Goal: Task Accomplishment & Management: Manage account settings

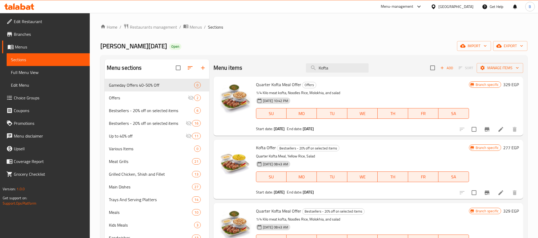
click at [335, 69] on input "Kofta" at bounding box center [337, 67] width 63 height 9
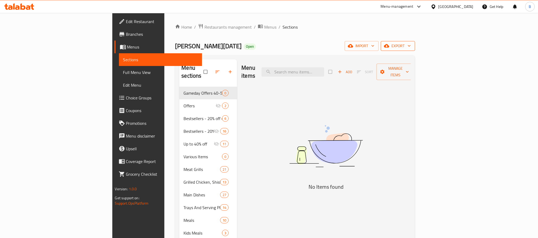
click at [411, 46] on span "export" at bounding box center [398, 46] width 26 height 7
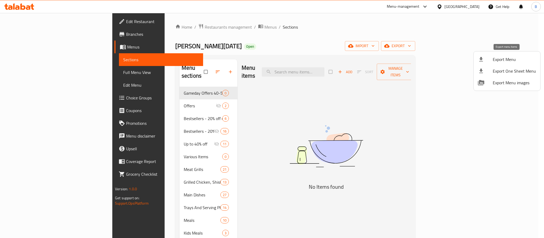
click at [501, 59] on span "Export Menu" at bounding box center [514, 59] width 43 height 6
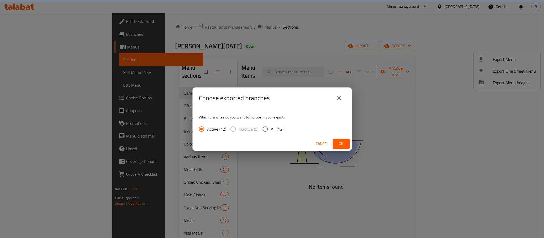
click at [271, 129] on span "All (12)" at bounding box center [277, 129] width 13 height 6
click at [270, 129] on input "All (12)" at bounding box center [265, 129] width 11 height 11
radio input "true"
click at [339, 144] on span "Ok" at bounding box center [341, 144] width 8 height 7
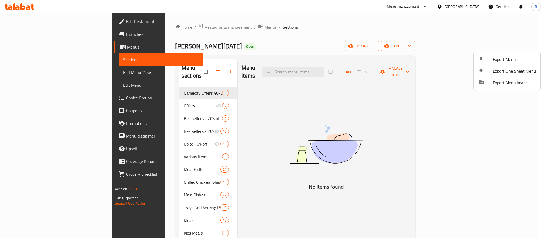
click at [194, 29] on div at bounding box center [272, 119] width 544 height 238
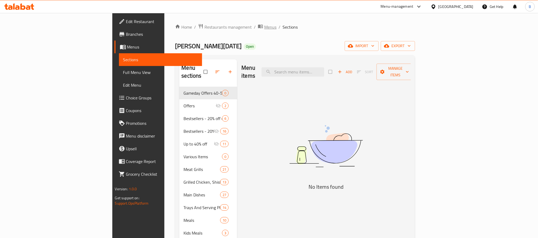
click at [264, 29] on span "Menus" at bounding box center [270, 27] width 12 height 6
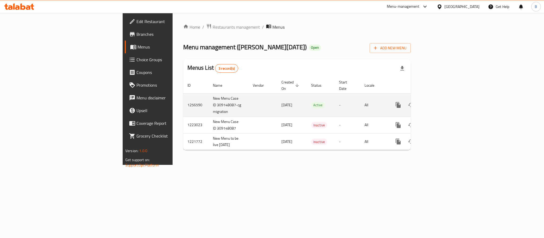
click at [183, 99] on td "1256590" at bounding box center [195, 104] width 25 height 23
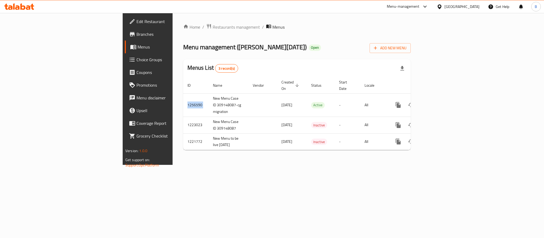
copy td "1256590"
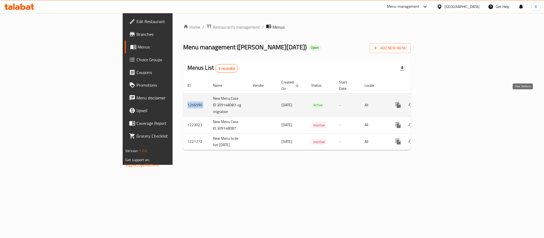
click at [440, 102] on icon "enhanced table" at bounding box center [436, 105] width 6 height 6
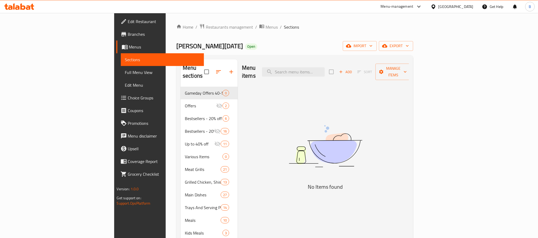
click at [413, 35] on div "Home / Restaurants management / Menus / Sections Al Dahan Open import export Me…" at bounding box center [294, 205] width 237 height 363
click at [413, 42] on button "export" at bounding box center [396, 46] width 34 height 10
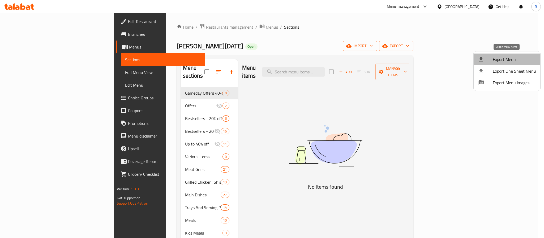
click at [512, 61] on span "Export Menu" at bounding box center [514, 59] width 43 height 6
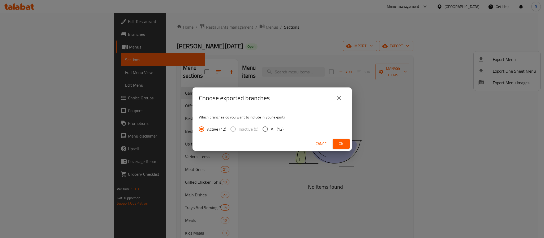
click at [278, 125] on label "All (12)" at bounding box center [272, 129] width 24 height 11
click at [271, 125] on input "All (12)" at bounding box center [265, 129] width 11 height 11
radio input "true"
click at [337, 142] on span "Ok" at bounding box center [341, 144] width 8 height 7
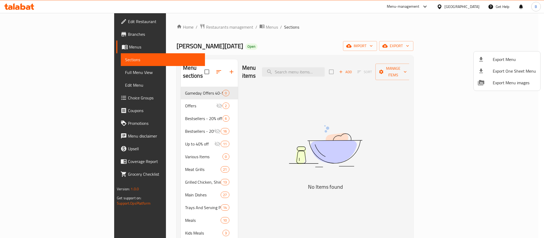
click at [18, 21] on div at bounding box center [272, 119] width 544 height 238
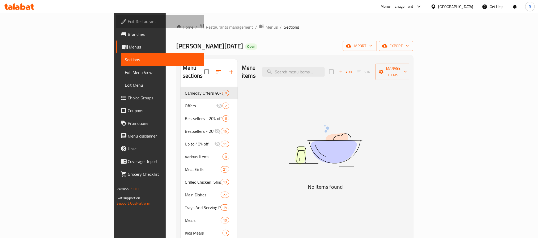
click at [128, 21] on span "Edit Restaurant" at bounding box center [164, 21] width 72 height 6
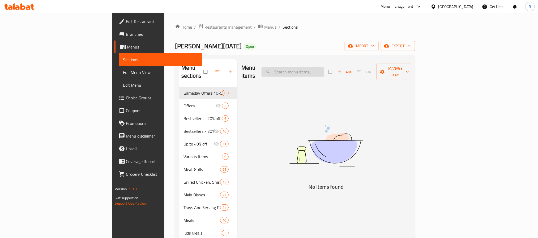
click at [324, 67] on input "search" at bounding box center [293, 71] width 63 height 9
paste input "Quarter Kofta Meal Offe"
click at [324, 69] on input "Quarter Kofta Meal Off" at bounding box center [293, 71] width 63 height 9
type input "Quarter Kofta Meal"
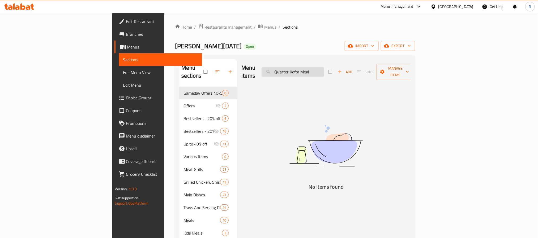
click at [317, 68] on input "Quarter Kofta Meal" at bounding box center [293, 71] width 63 height 9
paste input "Quarter Kofta Meal Offe"
click at [320, 72] on input "search" at bounding box center [293, 71] width 63 height 9
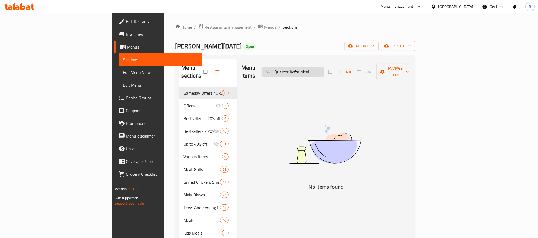
click at [324, 70] on input "Quarter Kofta Meal" at bounding box center [293, 71] width 63 height 9
click at [346, 59] on div "Menu items Quarter Kofta Meal Add Sort Manage items" at bounding box center [325, 71] width 169 height 25
click at [324, 67] on input "Quarter Kofta Meal" at bounding box center [293, 71] width 63 height 9
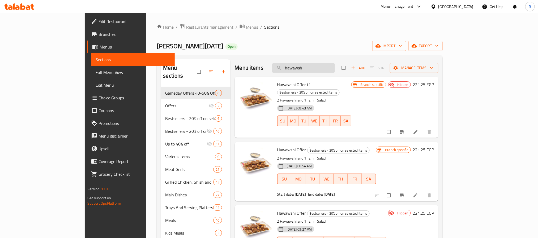
type input "hawawshi"
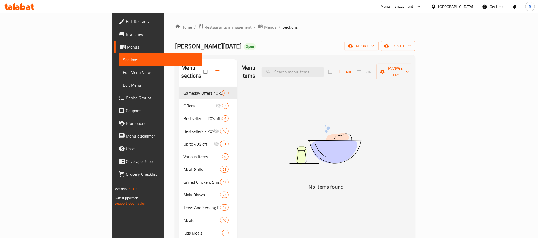
paste input "Quarter"
type input "Quarter"
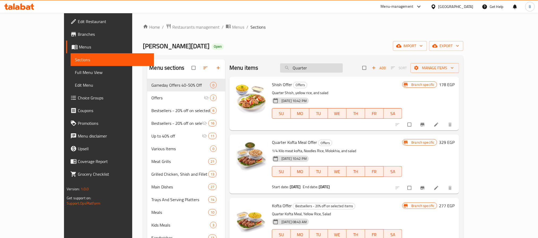
click at [326, 73] on input "Quarter" at bounding box center [311, 67] width 63 height 9
click at [326, 73] on input "search" at bounding box center [311, 67] width 63 height 9
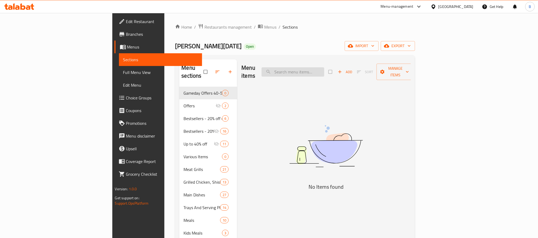
click at [323, 70] on input "search" at bounding box center [293, 71] width 63 height 9
paste input "Quarter Kofta Meal Offer"
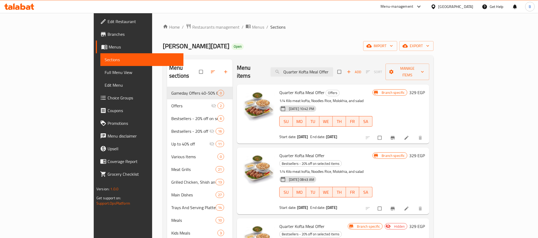
click at [277, 152] on div "Quarter Kofta Meal Offer Bestsellers - 20% off on selected items 1/4 Kilo meat …" at bounding box center [325, 181] width 97 height 62
click at [280, 169] on p "1/4 Kilo meat kofta, Noodles Rice, Molokhia, and salad" at bounding box center [325, 172] width 93 height 7
click at [327, 70] on input "Quarter Kofta Meal Offer" at bounding box center [302, 71] width 63 height 9
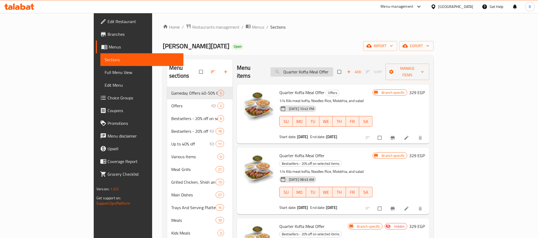
click at [327, 70] on input "Quarter Kofta Meal Offer" at bounding box center [302, 71] width 63 height 9
click at [321, 70] on input "Quarter Kofta Meal Offer" at bounding box center [302, 71] width 63 height 9
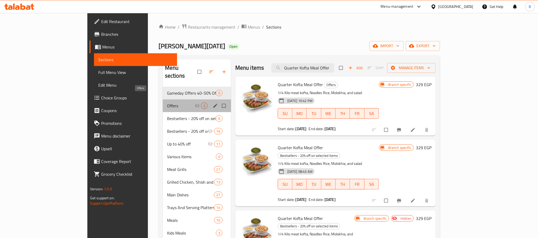
click at [168, 103] on span "Offers" at bounding box center [181, 106] width 28 height 6
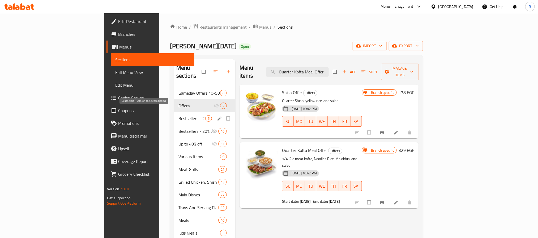
click at [178, 116] on span "Bestsellers - 20% off on selected items" at bounding box center [191, 119] width 27 height 6
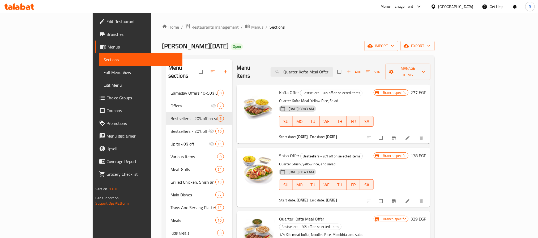
click at [341, 75] on div "Menu items Quarter Kofta Meal Offer Add Sort Manage items" at bounding box center [334, 71] width 194 height 25
click at [333, 68] on input "Quarter Kofta Meal Offer" at bounding box center [302, 71] width 63 height 9
paste input "Kofta"
click at [333, 68] on input "Quarter Kofta Meal Offer" at bounding box center [302, 71] width 63 height 9
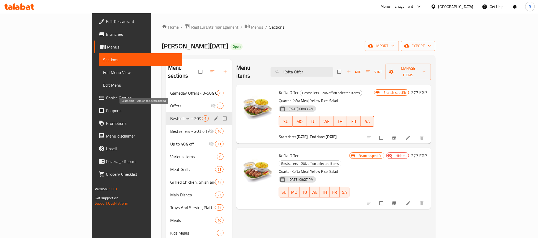
type input "Kofta Offer"
click at [171, 116] on span "Bestsellers - 20% off on selected items" at bounding box center [186, 119] width 32 height 6
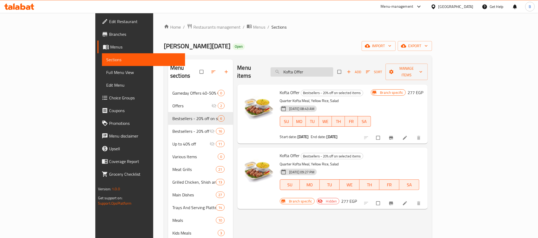
click at [333, 68] on input "Kofta Offer" at bounding box center [302, 71] width 63 height 9
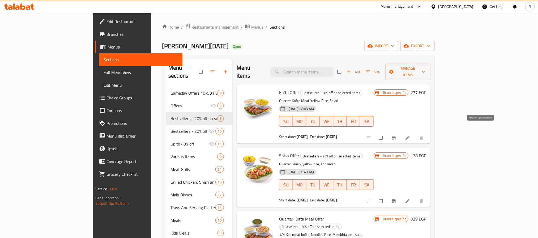
click at [396, 137] on icon "Branch-specific-item" at bounding box center [394, 138] width 4 height 3
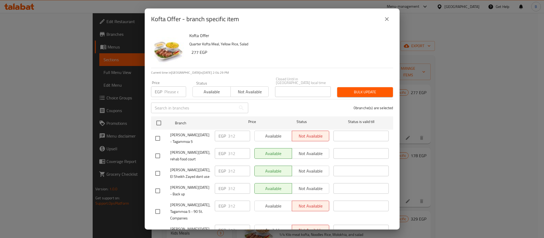
click at [384, 18] on icon "close" at bounding box center [387, 19] width 6 height 6
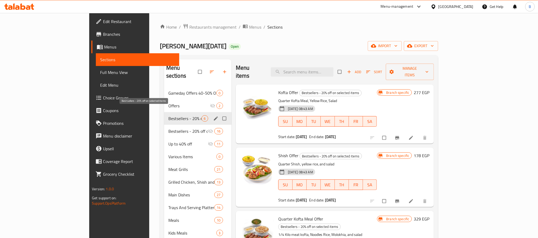
click at [171, 116] on span "Bestsellers - 20% off on selected items" at bounding box center [184, 119] width 33 height 6
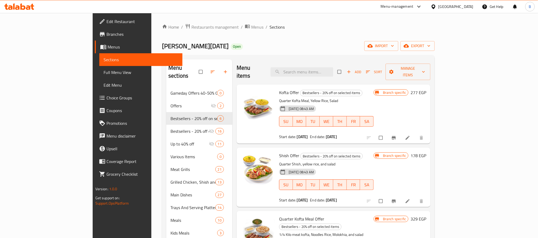
click at [320, 50] on div "Al Dahan Open import export" at bounding box center [298, 46] width 273 height 10
click at [279, 89] on span "Kofta Offer" at bounding box center [289, 93] width 20 height 8
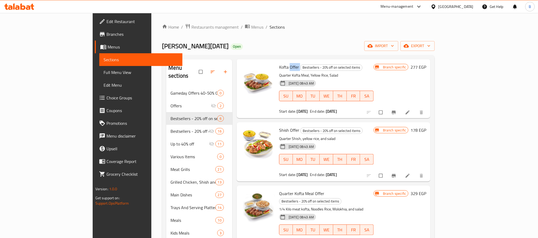
scroll to position [40, 0]
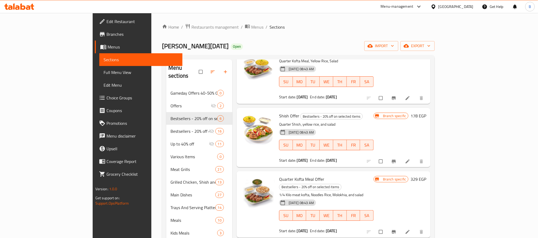
click at [279, 112] on span "Shish Offer" at bounding box center [289, 116] width 20 height 8
click at [279, 176] on span "Quarter Kofta Meal Offer" at bounding box center [301, 180] width 45 height 8
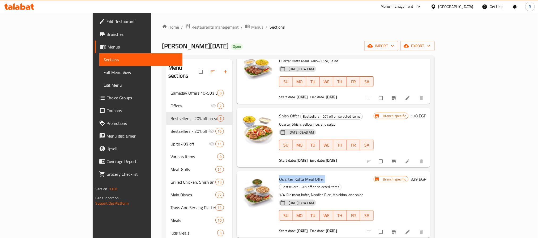
click at [279, 176] on span "Quarter Kofta Meal Offer" at bounding box center [301, 180] width 45 height 8
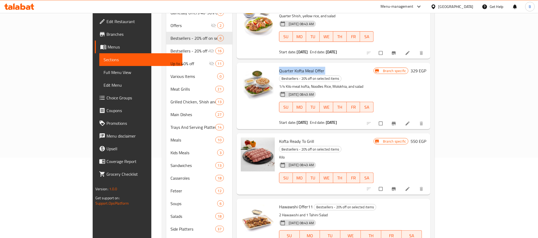
scroll to position [150, 0]
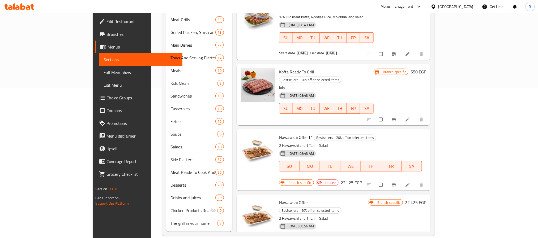
drag, startPoint x: 269, startPoint y: 116, endPoint x: 296, endPoint y: 110, distance: 27.6
click at [279, 134] on span "Hawawshi Offer11" at bounding box center [296, 138] width 34 height 8
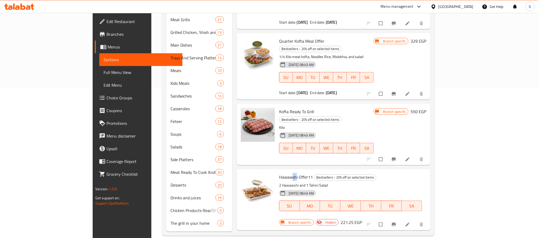
scroll to position [68, 0]
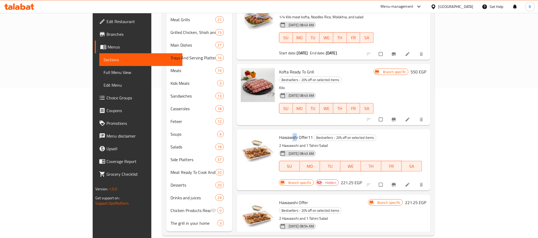
drag, startPoint x: 305, startPoint y: 186, endPoint x: 276, endPoint y: 179, distance: 29.4
click at [277, 197] on div "Hawawshi Offer Bestsellers - 20% off on selected items 2 Hawawshi and 1 Tahini …" at bounding box center [323, 228] width 93 height 62
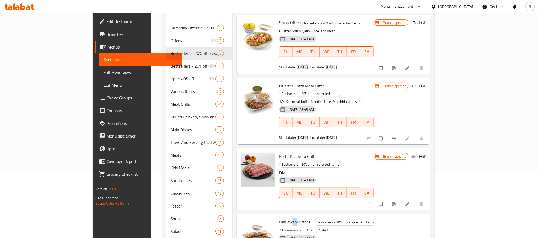
scroll to position [150, 0]
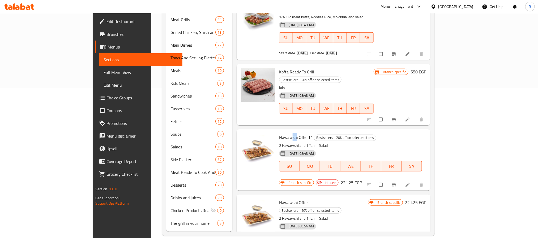
click at [291, 224] on span "23-01-2025 08:54 AM" at bounding box center [301, 226] width 29 height 5
click at [279, 216] on p "2 Hawawshi and 1 Tahini Salad" at bounding box center [323, 219] width 89 height 7
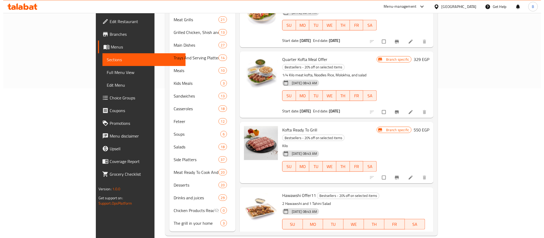
scroll to position [0, 0]
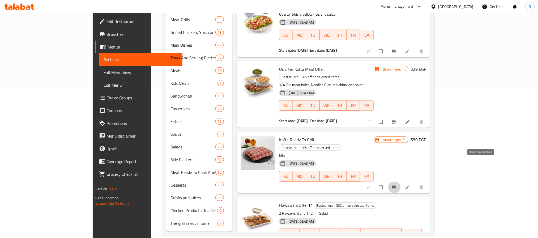
click at [401, 182] on button "Branch-specific-item" at bounding box center [394, 188] width 13 height 12
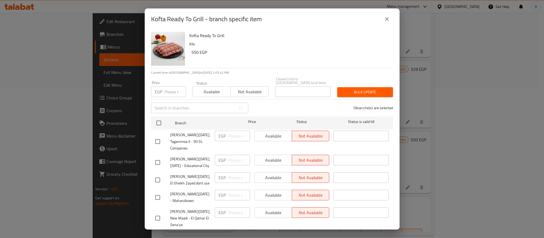
click at [387, 18] on icon "close" at bounding box center [387, 19] width 4 height 4
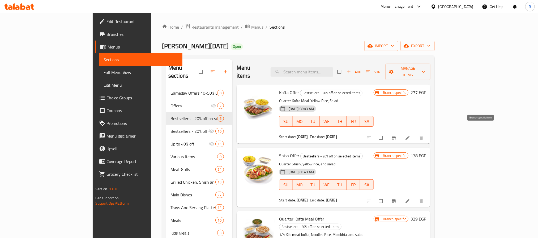
click at [401, 134] on button "Branch-specific-item" at bounding box center [394, 138] width 13 height 12
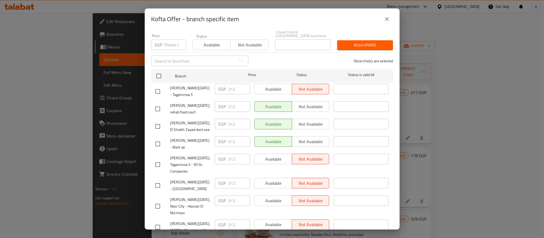
scroll to position [94, 0]
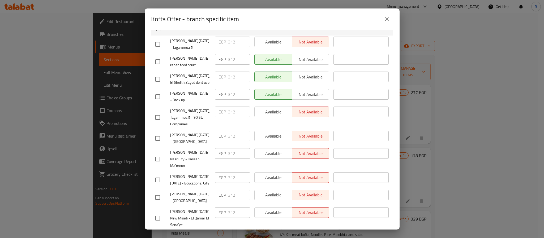
click at [388, 23] on button "close" at bounding box center [387, 19] width 13 height 13
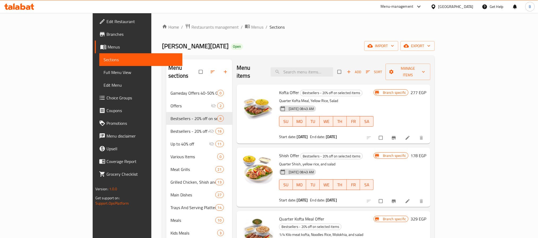
click at [279, 89] on span "Kofta Offer" at bounding box center [289, 93] width 20 height 8
click at [397, 135] on icon "Branch-specific-item" at bounding box center [393, 137] width 5 height 5
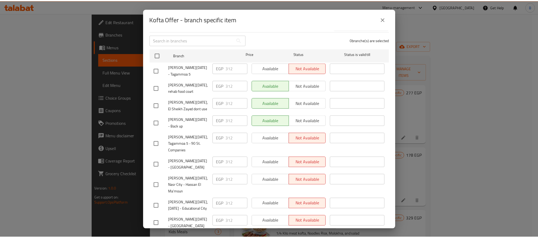
scroll to position [54, 0]
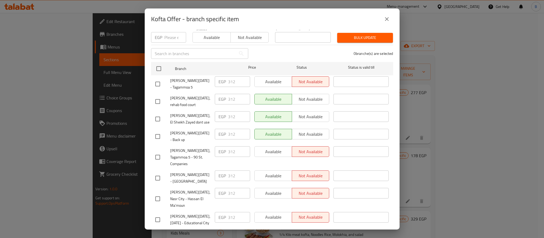
click at [389, 19] on icon "close" at bounding box center [387, 19] width 6 height 6
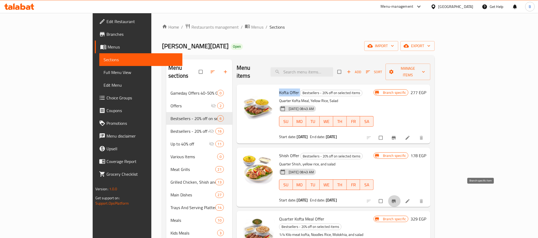
click at [396, 200] on icon "Branch-specific-item" at bounding box center [394, 201] width 4 height 3
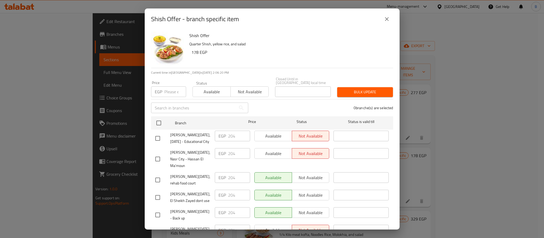
click at [387, 23] on button "close" at bounding box center [387, 19] width 13 height 13
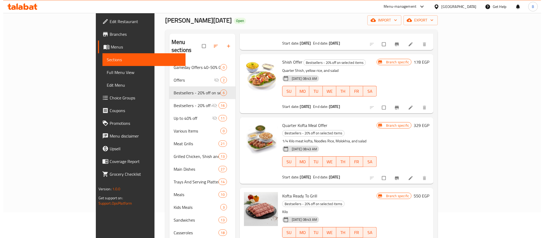
scroll to position [40, 0]
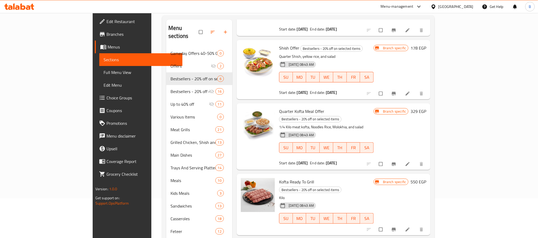
click at [396, 163] on icon "Branch-specific-item" at bounding box center [394, 164] width 4 height 3
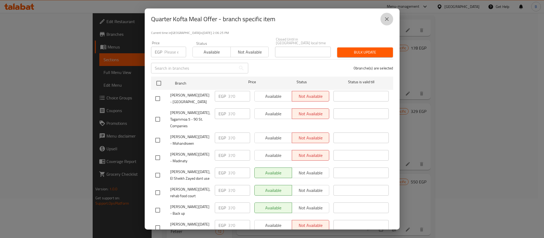
click at [389, 18] on icon "close" at bounding box center [387, 19] width 6 height 6
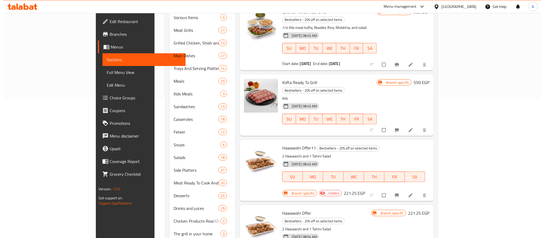
scroll to position [150, 0]
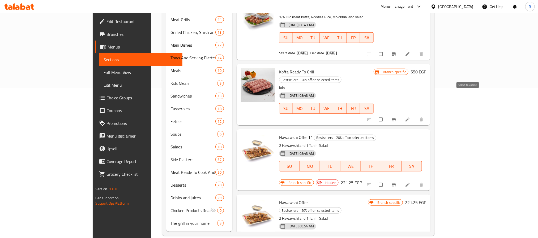
click at [387, 115] on input "checkbox" at bounding box center [381, 120] width 11 height 10
checkbox input "false"
click at [397, 117] on icon "Branch-specific-item" at bounding box center [393, 119] width 5 height 5
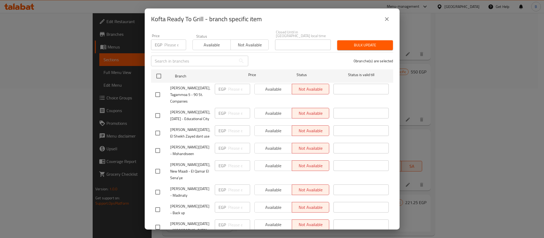
scroll to position [94, 0]
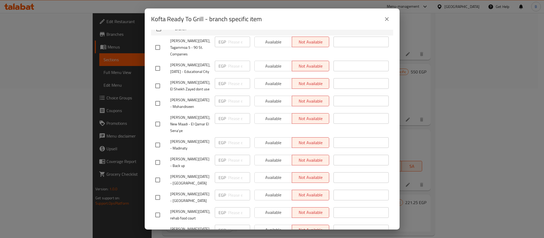
click at [387, 16] on icon "close" at bounding box center [387, 19] width 6 height 6
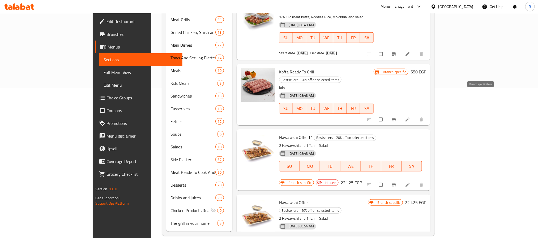
click at [398, 117] on span "Branch-specific-item" at bounding box center [394, 119] width 6 height 5
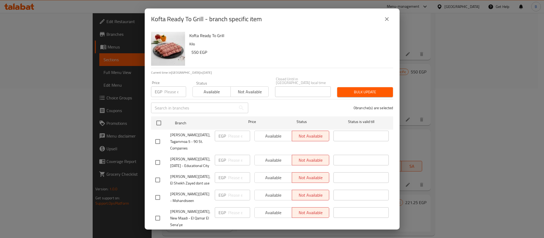
click at [389, 18] on icon "close" at bounding box center [387, 19] width 6 height 6
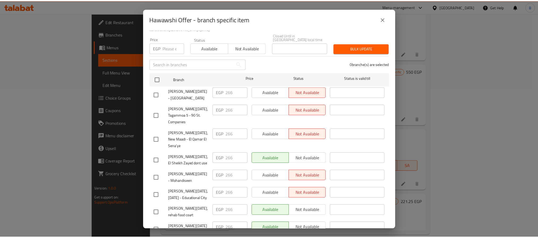
scroll to position [80, 0]
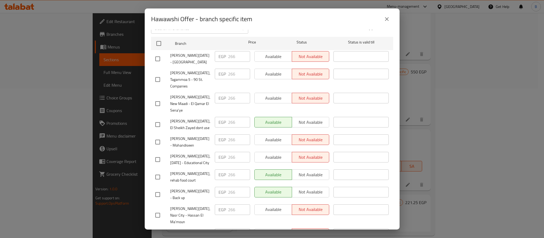
drag, startPoint x: 394, startPoint y: 15, endPoint x: 391, endPoint y: 16, distance: 3.3
click at [391, 16] on div "Hawawshi Offer - branch specific item" at bounding box center [272, 18] width 255 height 21
click at [388, 15] on button "close" at bounding box center [387, 19] width 13 height 13
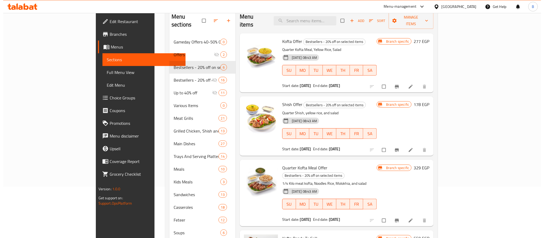
scroll to position [0, 0]
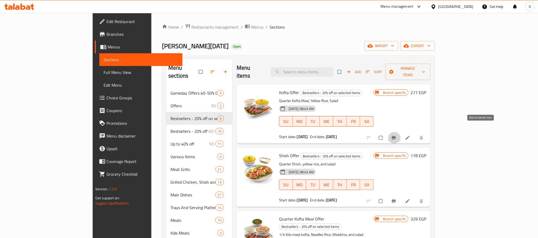
click at [396, 137] on icon "Branch-specific-item" at bounding box center [394, 138] width 4 height 3
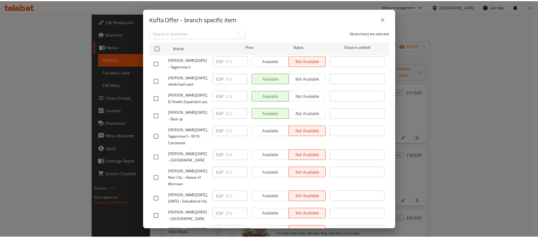
scroll to position [94, 0]
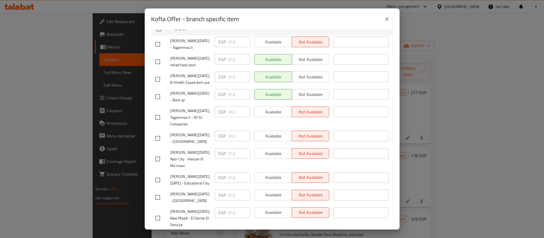
click at [154, 133] on input "checkbox" at bounding box center [157, 138] width 11 height 11
checkbox input "true"
click at [274, 133] on span "Available" at bounding box center [273, 137] width 33 height 8
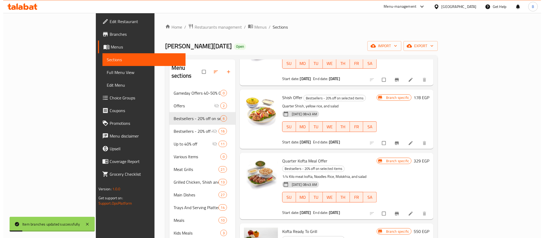
scroll to position [68, 0]
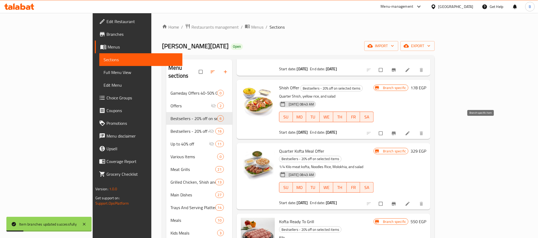
click at [401, 128] on button "Branch-specific-item" at bounding box center [394, 134] width 13 height 12
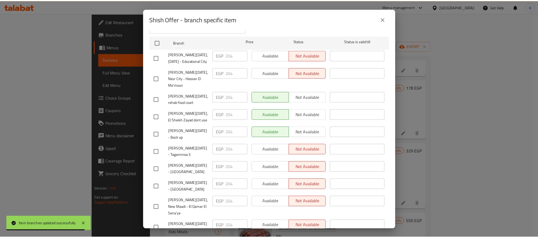
scroll to position [94, 0]
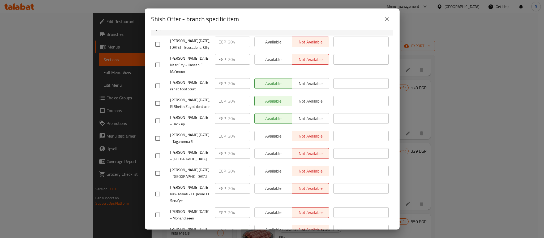
click at [157, 151] on input "checkbox" at bounding box center [157, 156] width 11 height 11
checkbox input "true"
click at [263, 150] on span "Available" at bounding box center [273, 154] width 33 height 8
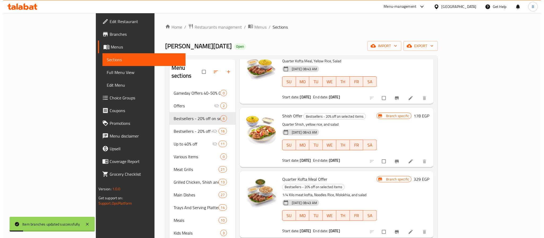
scroll to position [68, 0]
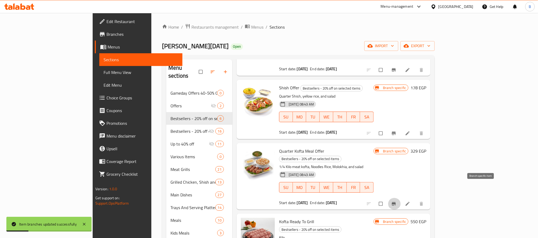
click at [397, 202] on icon "Branch-specific-item" at bounding box center [393, 204] width 5 height 5
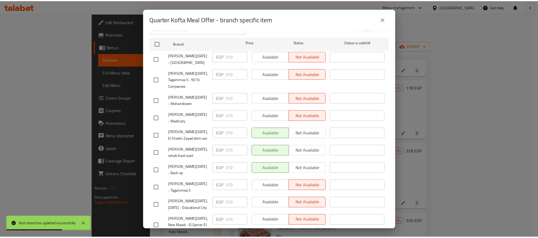
scroll to position [94, 0]
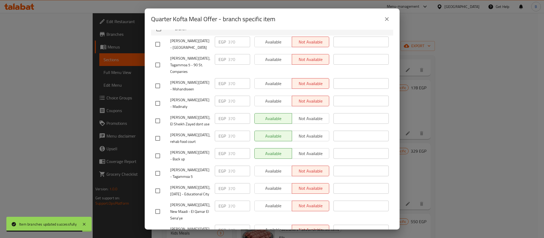
click at [158, 39] on input "checkbox" at bounding box center [157, 44] width 11 height 11
checkbox input "true"
click at [262, 38] on span "Available" at bounding box center [273, 42] width 33 height 8
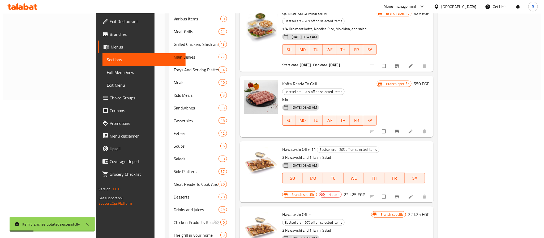
scroll to position [150, 0]
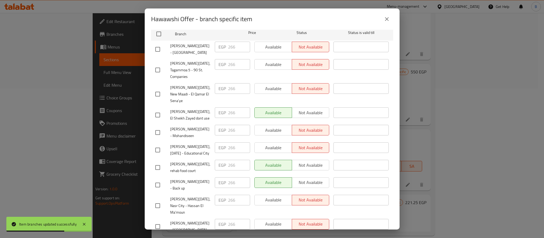
scroll to position [94, 0]
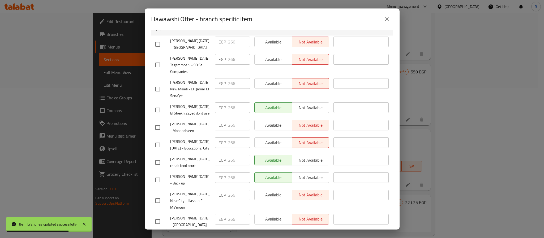
click at [159, 39] on input "checkbox" at bounding box center [157, 44] width 11 height 11
checkbox input "true"
click at [280, 39] on span "Available" at bounding box center [273, 42] width 33 height 8
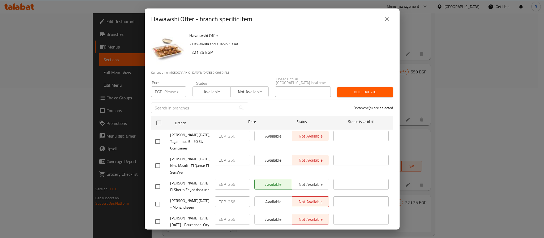
scroll to position [80, 0]
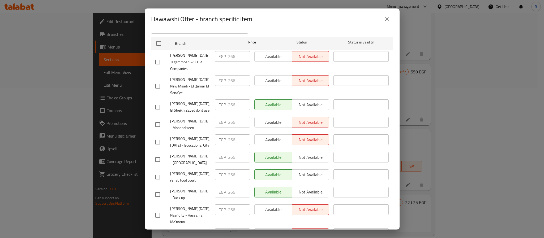
click at [160, 154] on input "checkbox" at bounding box center [157, 159] width 11 height 11
checkbox input "true"
click at [301, 154] on span "Not available" at bounding box center [310, 158] width 33 height 8
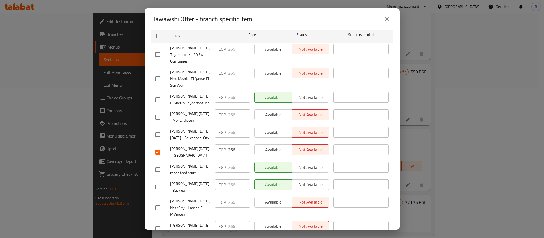
scroll to position [94, 0]
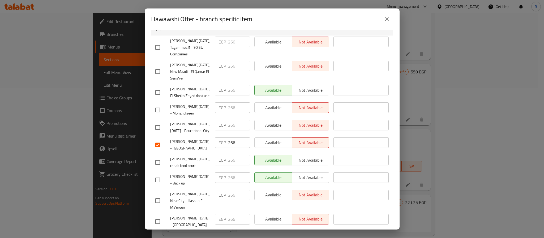
click at [233, 218] on ul "Branch Price Status Status is valid till Al Dahan, Tagammoa 5 - 90 St. Companie…" at bounding box center [272, 144] width 242 height 248
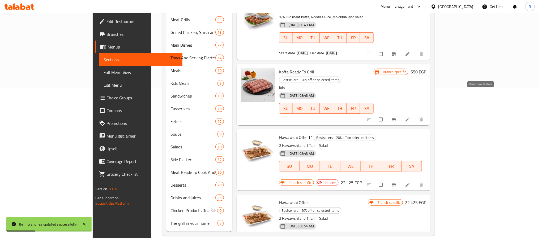
click at [397, 117] on icon "Branch-specific-item" at bounding box center [393, 119] width 5 height 5
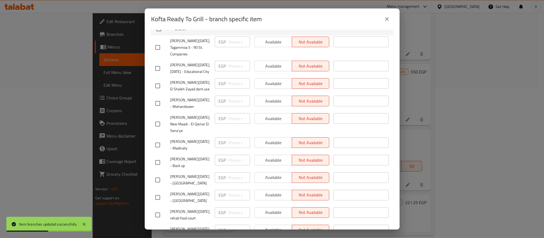
click at [390, 15] on button "close" at bounding box center [387, 19] width 13 height 13
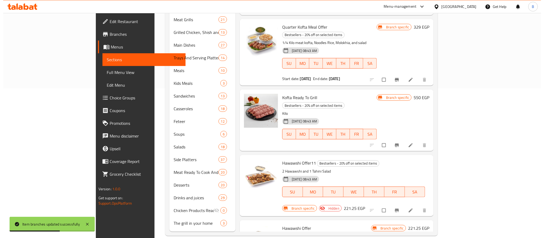
scroll to position [28, 0]
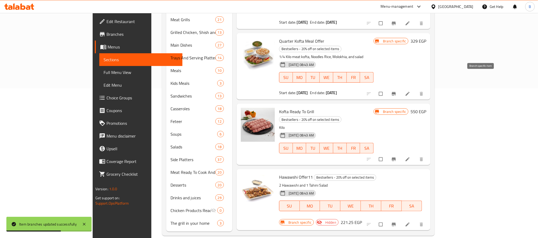
click at [397, 91] on icon "Branch-specific-item" at bounding box center [393, 93] width 5 height 5
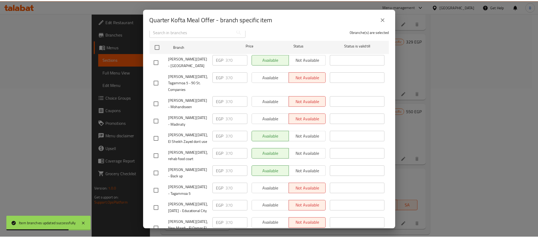
scroll to position [94, 0]
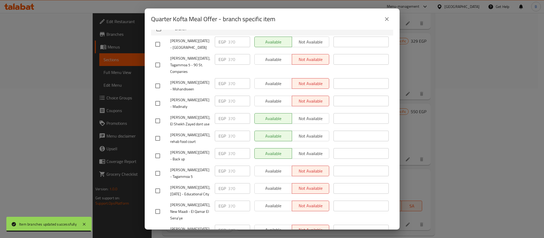
click at [160, 39] on input "checkbox" at bounding box center [157, 44] width 11 height 11
checkbox input "true"
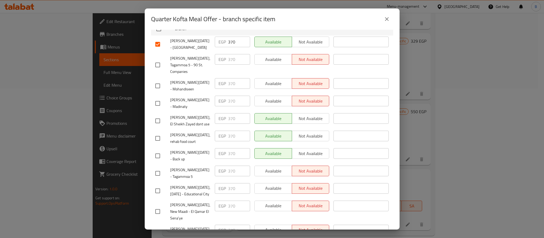
click at [305, 40] on span "Not available" at bounding box center [310, 42] width 33 height 8
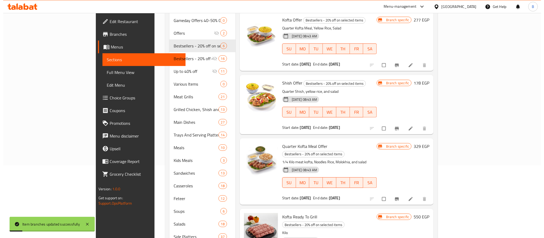
scroll to position [70, 0]
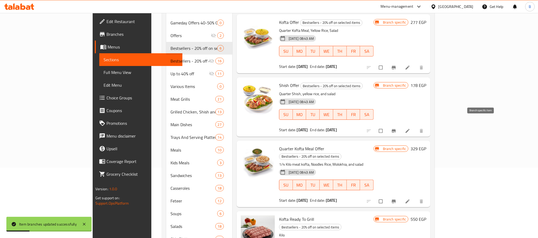
click at [396, 129] on icon "Branch-specific-item" at bounding box center [394, 130] width 4 height 3
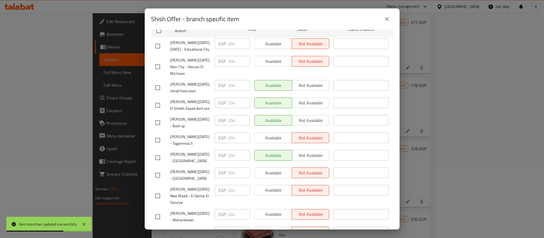
scroll to position [94, 0]
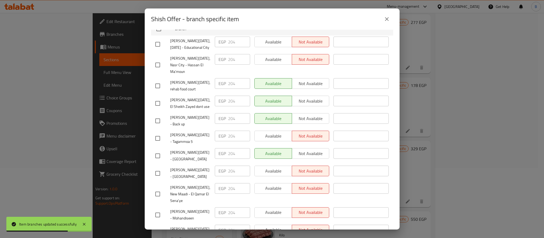
click at [159, 151] on input "checkbox" at bounding box center [157, 156] width 11 height 11
checkbox input "true"
click at [301, 150] on span "Not available" at bounding box center [310, 154] width 33 height 8
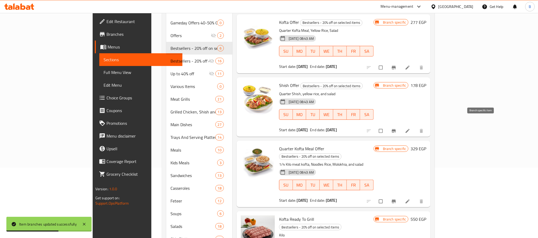
click at [397, 129] on icon "Branch-specific-item" at bounding box center [393, 131] width 5 height 5
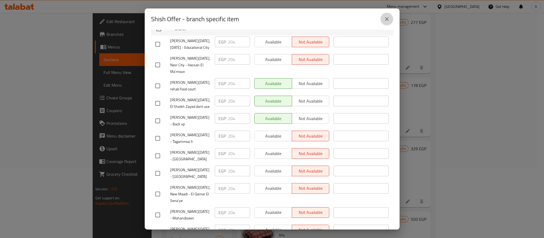
click at [383, 15] on button "close" at bounding box center [387, 19] width 13 height 13
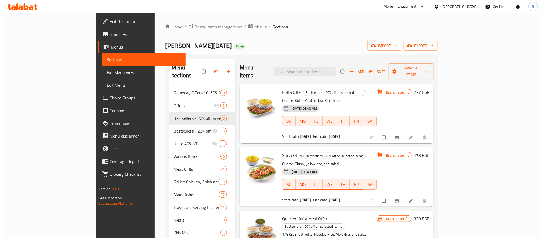
scroll to position [0, 0]
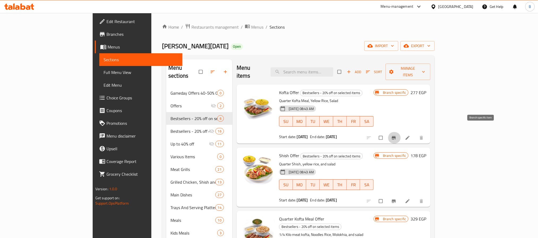
click at [397, 135] on icon "Branch-specific-item" at bounding box center [393, 137] width 5 height 5
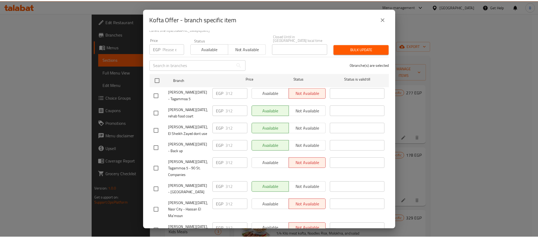
scroll to position [94, 0]
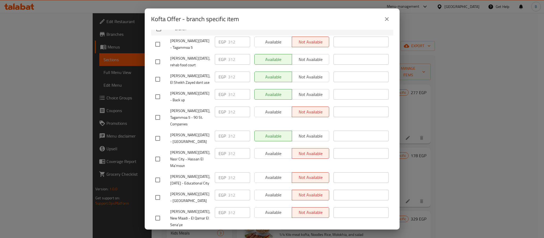
click at [160, 133] on input "checkbox" at bounding box center [157, 138] width 11 height 11
checkbox input "true"
click at [312, 133] on span "Not available" at bounding box center [310, 137] width 33 height 8
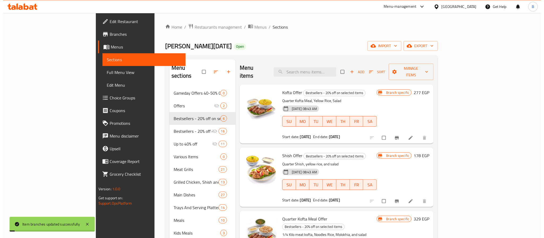
scroll to position [40, 0]
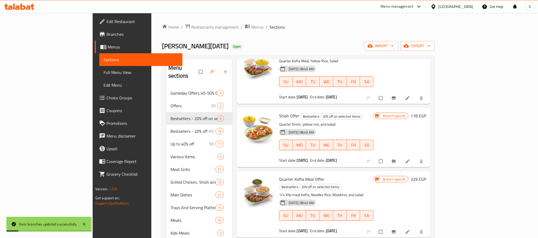
click at [428, 96] on div at bounding box center [395, 98] width 65 height 12
click at [401, 92] on button "Branch-specific-item" at bounding box center [394, 98] width 13 height 12
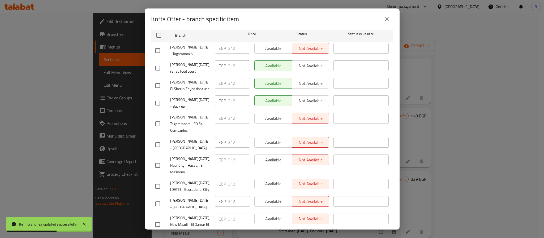
scroll to position [94, 0]
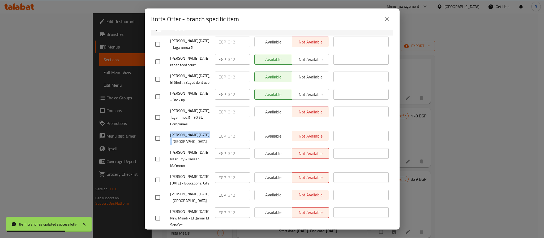
drag, startPoint x: 203, startPoint y: 115, endPoint x: 178, endPoint y: 112, distance: 25.6
click at [163, 129] on div "Al Dahan - El Rehab City" at bounding box center [182, 139] width 59 height 20
click at [179, 129] on div "Al Dahan - El Rehab City" at bounding box center [182, 139] width 59 height 20
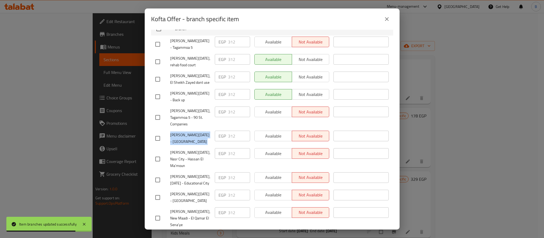
click at [183, 132] on span "Al Dahan - El Rehab City" at bounding box center [190, 138] width 40 height 13
click at [184, 132] on span "Al Dahan - El Rehab City" at bounding box center [190, 138] width 40 height 13
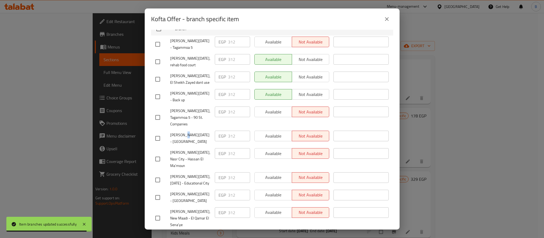
click at [184, 132] on span "Al Dahan - El Rehab City" at bounding box center [190, 138] width 40 height 13
click at [195, 132] on span "Al Dahan - El Rehab City" at bounding box center [190, 138] width 40 height 13
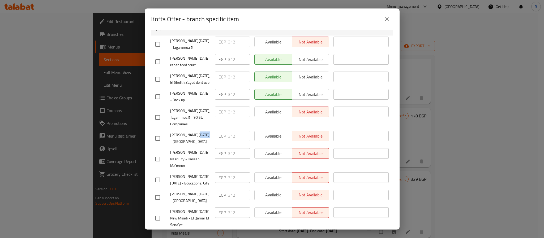
click at [195, 132] on span "Al Dahan - El Rehab City" at bounding box center [190, 138] width 40 height 13
click at [208, 132] on span "Al Dahan - El Rehab City" at bounding box center [190, 138] width 40 height 13
click at [203, 132] on span "Al Dahan - El Rehab City" at bounding box center [190, 138] width 40 height 13
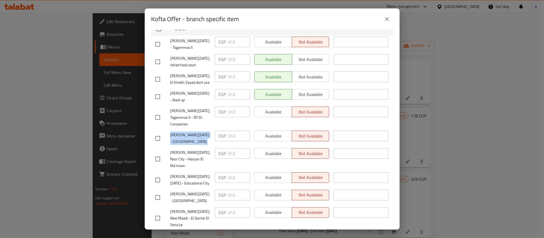
click at [203, 132] on span "Al Dahan - El Rehab City" at bounding box center [190, 138] width 40 height 13
click at [185, 132] on span "Al Dahan - El Rehab City" at bounding box center [190, 138] width 40 height 13
drag, startPoint x: 170, startPoint y: 116, endPoint x: 211, endPoint y: 117, distance: 40.7
click at [211, 129] on div "Al Dahan - El Rehab City EGP 312 ​ Available Not available ​" at bounding box center [272, 139] width 238 height 20
click at [390, 18] on button "close" at bounding box center [387, 19] width 13 height 13
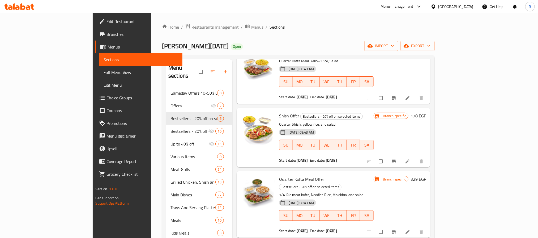
scroll to position [0, 0]
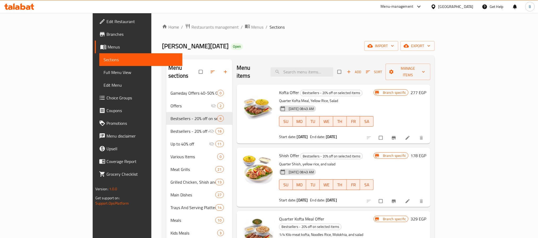
click at [305, 43] on div "Al Dahan Open import export" at bounding box center [298, 46] width 273 height 10
click at [378, 56] on div "Menu sections Gameday Offers 40-50% Off 0 Offers 2 Bestsellers - 20% off on sel…" at bounding box center [298, 220] width 273 height 331
click at [401, 132] on button "Branch-specific-item" at bounding box center [394, 138] width 13 height 12
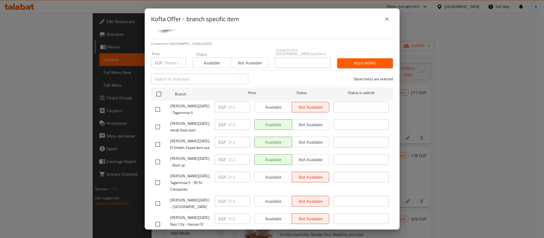
scroll to position [94, 0]
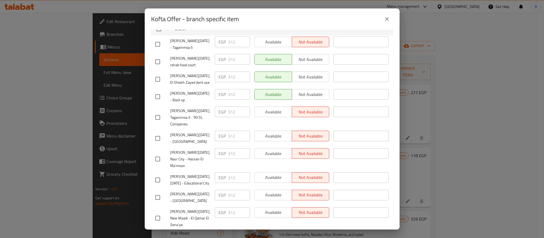
click at [151, 130] on li "Al Dahan - El Rehab City EGP 312 ​ Available Not available ​" at bounding box center [272, 139] width 242 height 18
click at [157, 133] on input "checkbox" at bounding box center [157, 138] width 11 height 11
checkbox input "true"
click at [260, 133] on span "Available" at bounding box center [273, 137] width 33 height 8
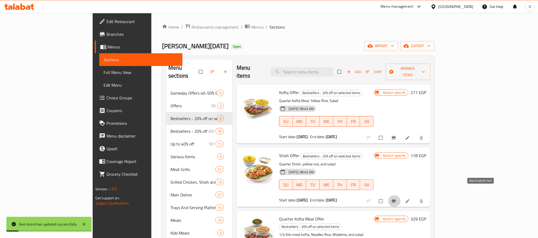
click at [401, 196] on button "Branch-specific-item" at bounding box center [394, 202] width 13 height 12
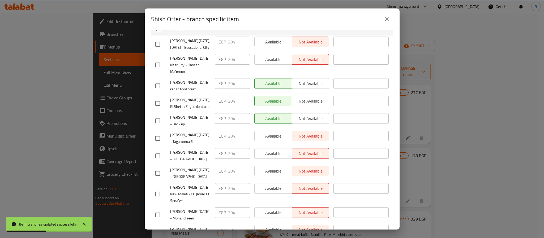
click at [159, 151] on input "checkbox" at bounding box center [157, 156] width 11 height 11
checkbox input "true"
click at [271, 150] on span "Available" at bounding box center [273, 154] width 33 height 8
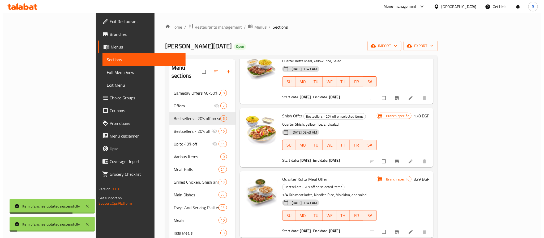
scroll to position [68, 0]
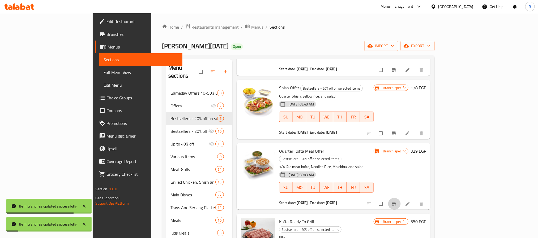
click at [396, 203] on icon "Branch-specific-item" at bounding box center [394, 204] width 4 height 3
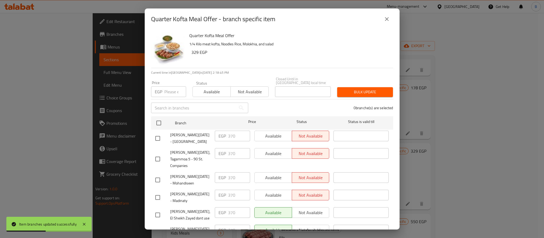
click at [161, 133] on input "checkbox" at bounding box center [157, 138] width 11 height 11
checkbox input "true"
click at [262, 133] on span "Available" at bounding box center [273, 137] width 33 height 8
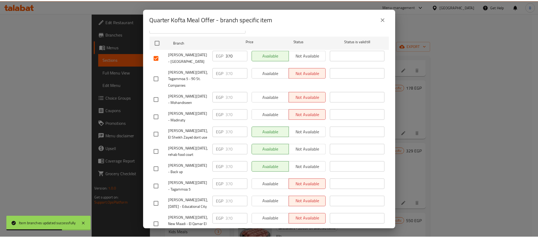
scroll to position [94, 0]
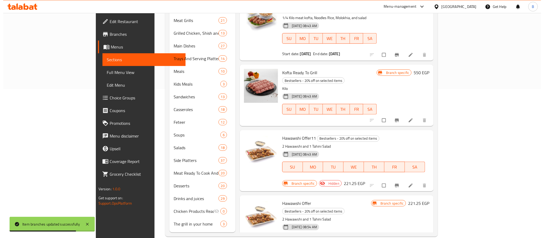
scroll to position [150, 0]
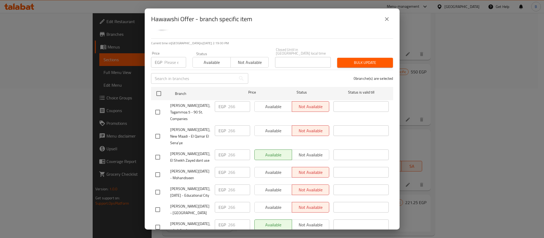
scroll to position [40, 0]
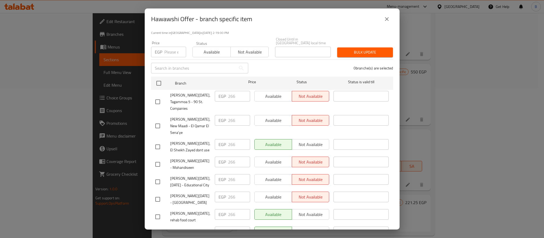
click at [159, 194] on input "checkbox" at bounding box center [157, 199] width 11 height 11
checkbox input "true"
click at [269, 194] on span "Available" at bounding box center [273, 198] width 33 height 8
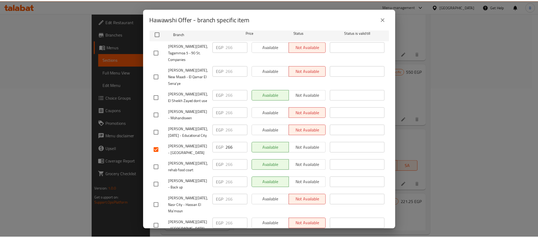
scroll to position [94, 0]
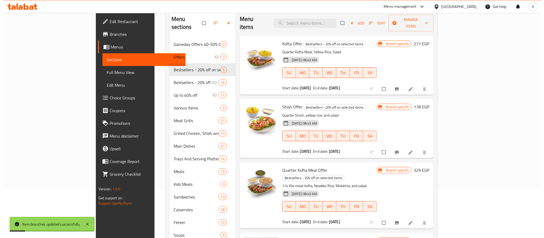
scroll to position [0, 0]
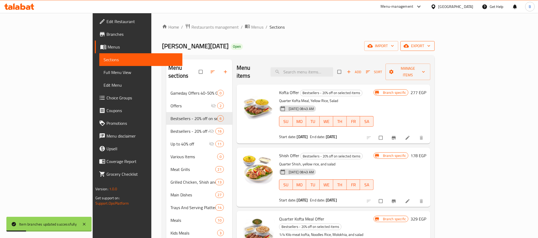
click at [431, 45] on span "export" at bounding box center [418, 46] width 26 height 7
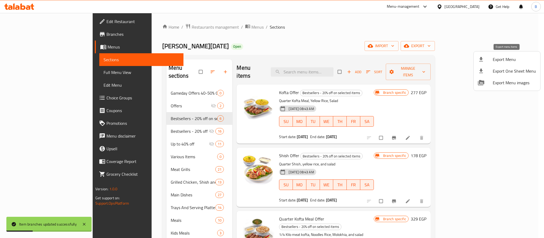
click at [499, 60] on span "Export Menu" at bounding box center [514, 59] width 43 height 6
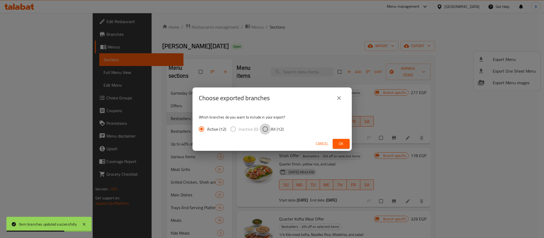
click at [267, 132] on input "All (12)" at bounding box center [265, 129] width 11 height 11
radio input "true"
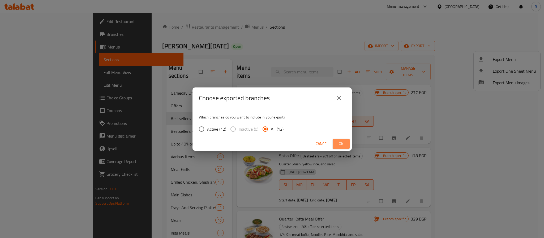
click at [336, 143] on button "Ok" at bounding box center [341, 144] width 17 height 10
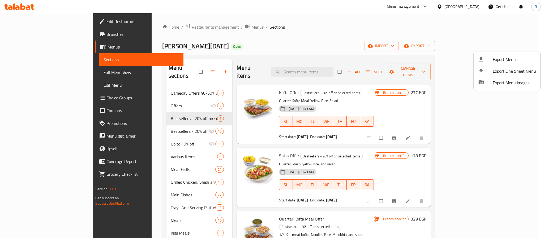
click at [328, 55] on div at bounding box center [272, 119] width 544 height 238
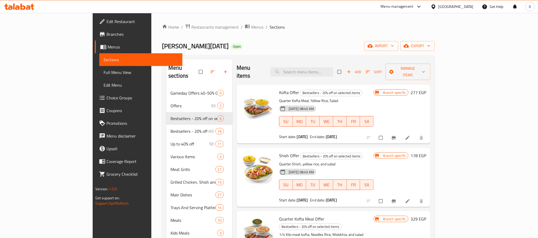
click at [401, 133] on button "Branch-specific-item" at bounding box center [394, 138] width 13 height 12
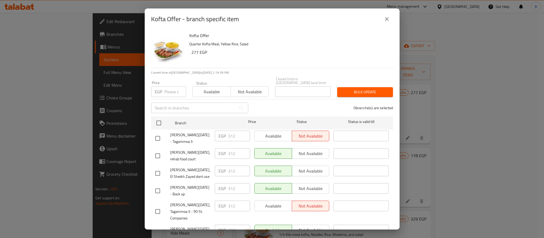
click at [157, 227] on input "checkbox" at bounding box center [157, 232] width 11 height 11
checkbox input "true"
click at [313, 227] on span "Not available" at bounding box center [310, 231] width 33 height 8
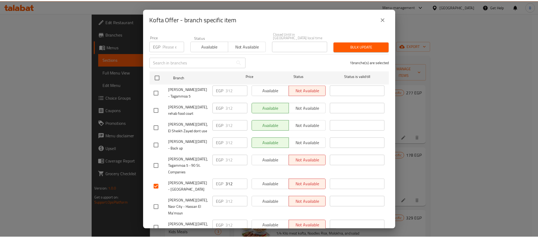
scroll to position [94, 0]
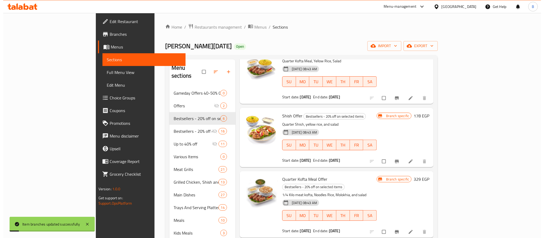
scroll to position [0, 0]
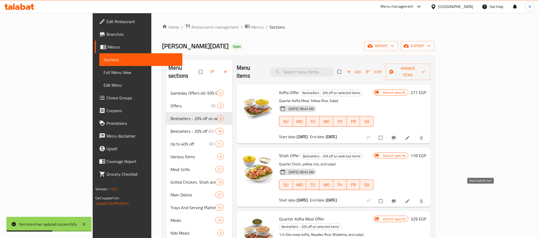
click at [397, 199] on icon "Branch-specific-item" at bounding box center [393, 201] width 5 height 5
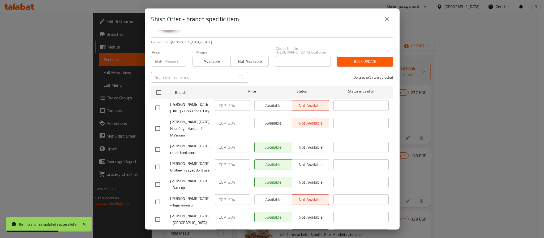
scroll to position [82, 0]
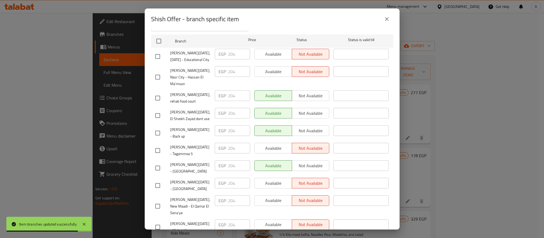
click at [308, 161] on div "Available Not available" at bounding box center [291, 166] width 75 height 11
drag, startPoint x: 161, startPoint y: 147, endPoint x: 166, endPoint y: 148, distance: 4.8
click at [161, 163] on input "checkbox" at bounding box center [157, 168] width 11 height 11
checkbox input "true"
click at [319, 162] on span "Not available" at bounding box center [310, 166] width 33 height 8
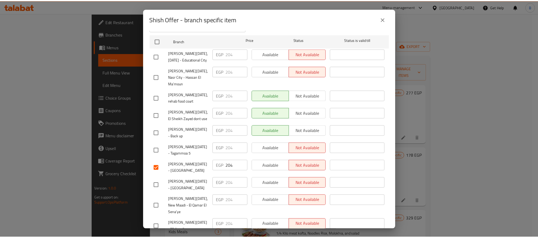
scroll to position [94, 0]
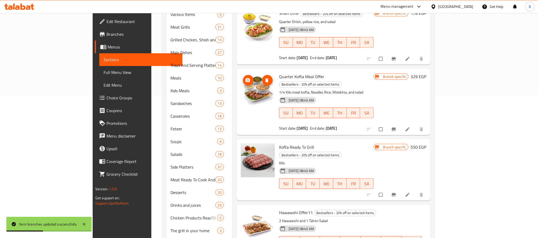
scroll to position [0, 0]
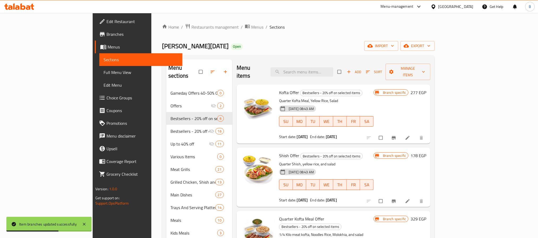
click at [277, 89] on div "Kofta Offer Bestsellers - 20% off on selected items Quarter Kofta Meal, Yellow …" at bounding box center [326, 114] width 99 height 55
click at [279, 89] on span "Kofta Offer" at bounding box center [289, 93] width 20 height 8
drag, startPoint x: 267, startPoint y: 84, endPoint x: 226, endPoint y: 116, distance: 52.3
click at [279, 89] on span "Kofta Offer" at bounding box center [289, 93] width 20 height 8
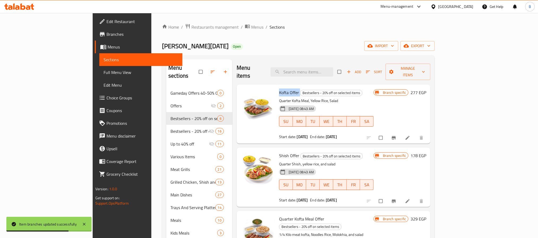
copy h6 "Kofta Offer"
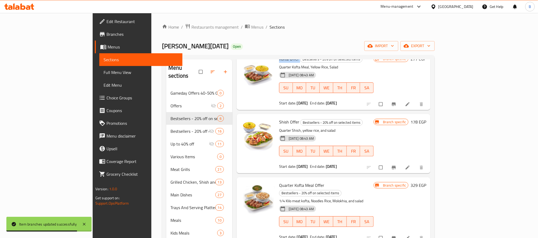
scroll to position [68, 0]
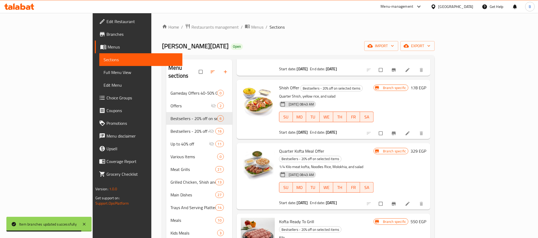
click at [279, 147] on span "Quarter Kofta Meal Offer" at bounding box center [301, 151] width 45 height 8
copy h6 "Quarter Kofta Meal Offer"
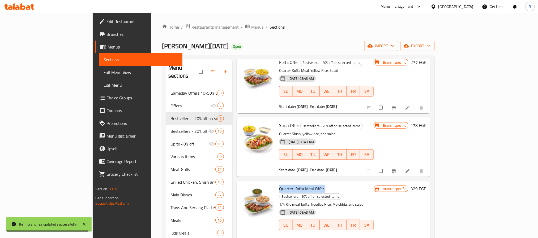
scroll to position [0, 0]
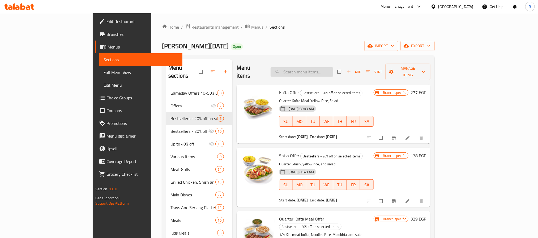
click at [333, 69] on input "search" at bounding box center [302, 71] width 63 height 9
paste input "Quarter Kofta Meal Offer"
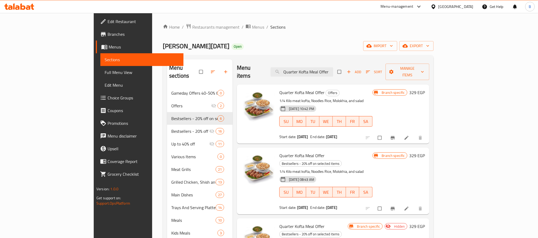
type input "Quarter Kofta Meal Offer"
click at [279, 89] on span "Quarter Kofta Meal Offer" at bounding box center [301, 93] width 45 height 8
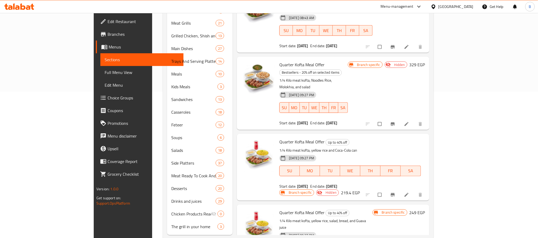
scroll to position [150, 0]
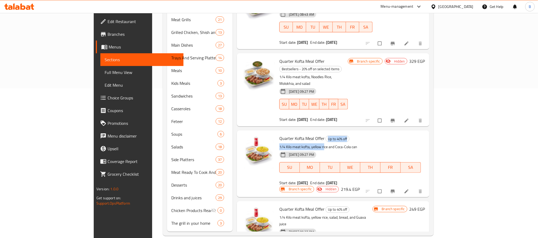
drag, startPoint x: 300, startPoint y: 117, endPoint x: 316, endPoint y: 114, distance: 15.6
click at [304, 133] on div "Quarter Kofta Meal Offer Up to 40% off 1/4 Kilo meat kofta, yellow rice and Coc…" at bounding box center [350, 160] width 146 height 55
drag, startPoint x: 342, startPoint y: 119, endPoint x: 258, endPoint y: 104, distance: 85.5
click at [277, 133] on div "Quarter Kofta Meal Offer Up to 40% off 1/4 Kilo meat kofta, yellow rice and Coc…" at bounding box center [350, 160] width 146 height 55
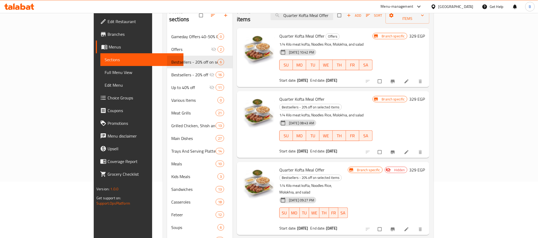
scroll to position [0, 0]
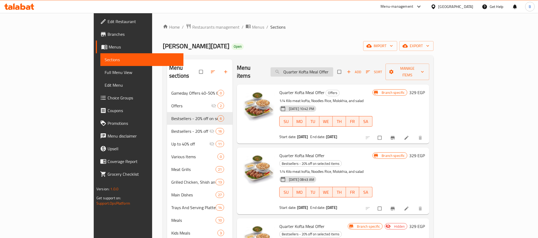
click at [333, 69] on input "Quarter Kofta Meal Offer" at bounding box center [302, 71] width 63 height 9
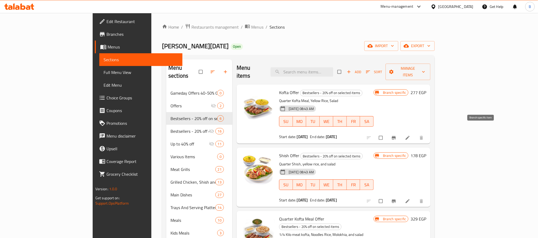
click at [397, 135] on icon "Branch-specific-item" at bounding box center [393, 137] width 5 height 5
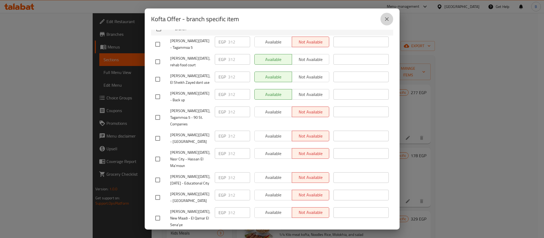
click at [386, 25] on button "close" at bounding box center [387, 19] width 13 height 13
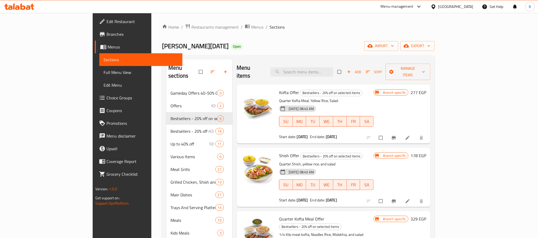
drag, startPoint x: 486, startPoint y: 129, endPoint x: 491, endPoint y: 133, distance: 6.4
drag, startPoint x: 491, startPoint y: 133, endPoint x: 408, endPoint y: 33, distance: 130.5
click at [400, 29] on ol "Home / Restaurants management / Menus / Sections" at bounding box center [298, 27] width 273 height 7
click at [410, 135] on icon at bounding box center [407, 137] width 5 height 5
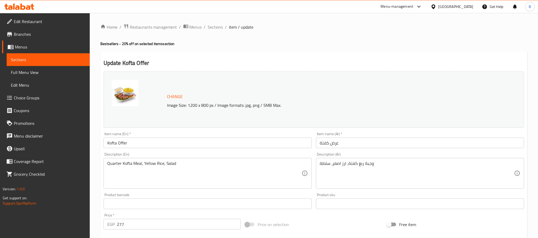
click at [223, 29] on ol "Home / Restaurants management / Menus / Sections / item / update" at bounding box center [313, 27] width 427 height 7
click at [221, 29] on span "Sections" at bounding box center [215, 27] width 15 height 6
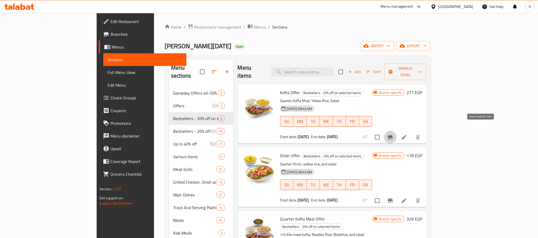
click at [393, 135] on icon "Branch-specific-item" at bounding box center [390, 137] width 5 height 4
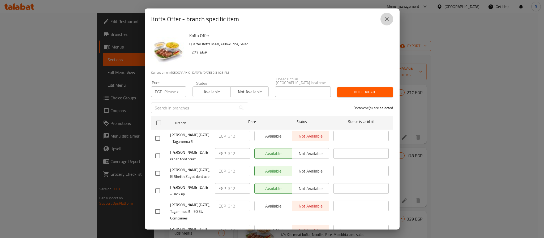
click at [389, 17] on icon "close" at bounding box center [387, 19] width 6 height 6
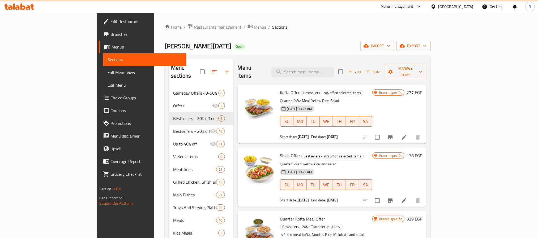
click at [407, 135] on icon at bounding box center [404, 137] width 5 height 5
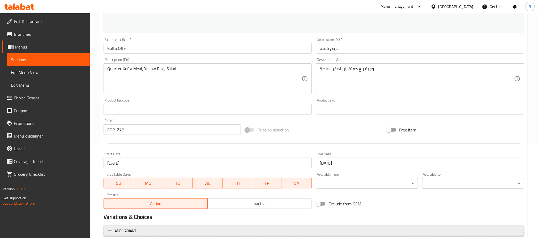
scroll to position [120, 0]
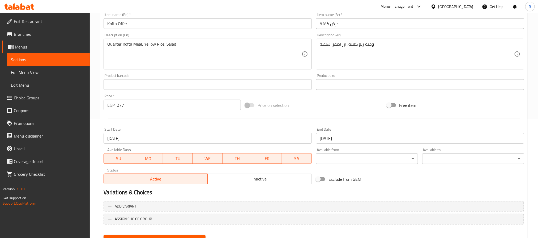
click at [240, 137] on input "07-03-2025" at bounding box center [208, 138] width 208 height 11
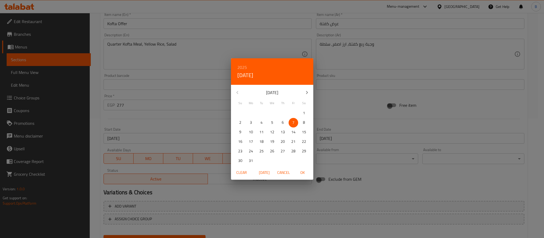
click at [265, 172] on span "Today" at bounding box center [264, 173] width 13 height 7
click at [300, 171] on span "OK" at bounding box center [302, 173] width 13 height 7
type input "[DATE]"
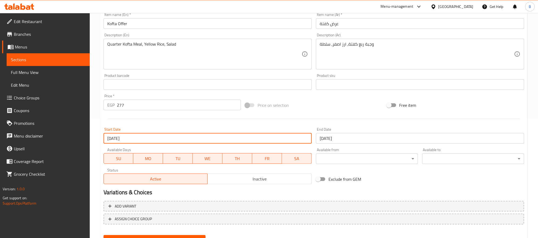
click at [363, 133] on input "31-07-2027" at bounding box center [420, 138] width 208 height 11
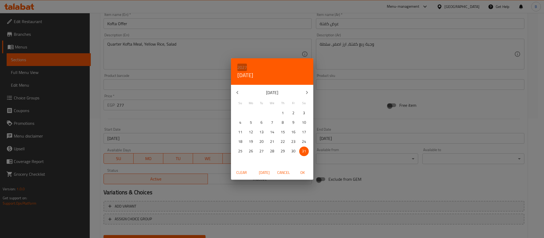
click at [244, 67] on h6 "2027" at bounding box center [242, 67] width 10 height 7
click at [273, 149] on div "2030" at bounding box center [272, 149] width 82 height 11
click at [310, 91] on button "button" at bounding box center [307, 92] width 13 height 13
click at [284, 109] on button "1" at bounding box center [283, 114] width 10 height 10
click at [302, 170] on span "OK" at bounding box center [302, 173] width 13 height 7
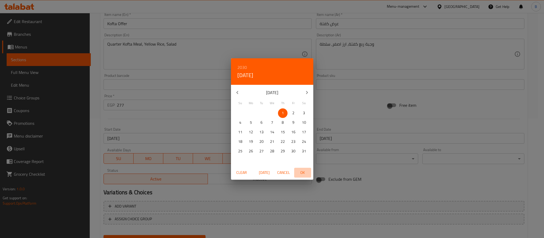
type input "[DATE]"
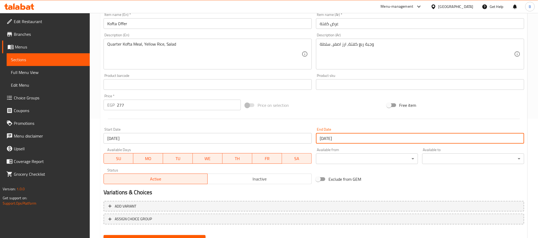
click at [361, 122] on div at bounding box center [313, 119] width 425 height 13
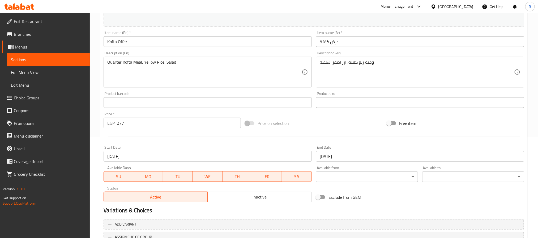
scroll to position [144, 0]
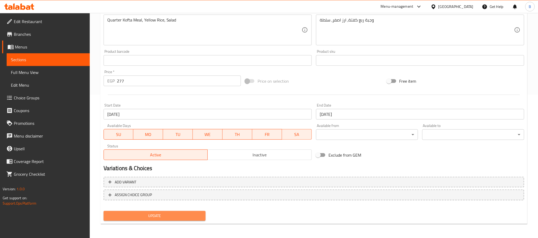
click at [195, 215] on span "Update" at bounding box center [154, 216] width 93 height 7
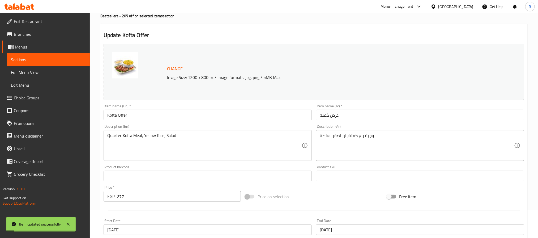
scroll to position [0, 0]
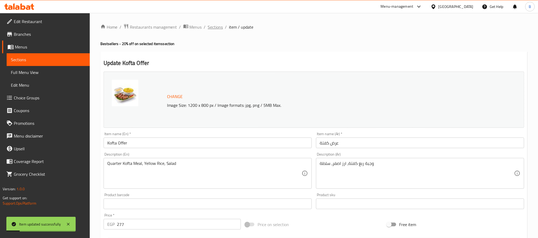
click at [222, 29] on span "Sections" at bounding box center [215, 27] width 15 height 6
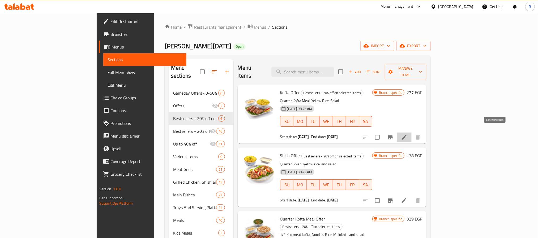
click at [407, 134] on icon at bounding box center [404, 137] width 6 height 6
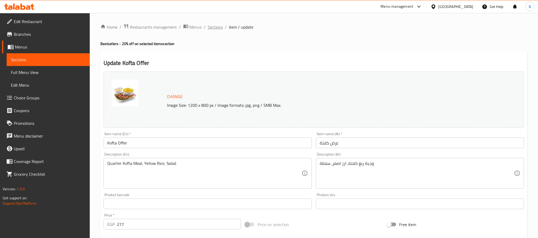
click at [216, 27] on span "Sections" at bounding box center [215, 27] width 15 height 6
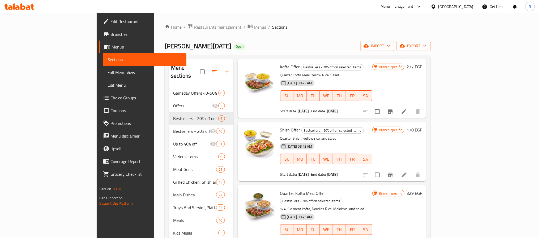
scroll to position [40, 0]
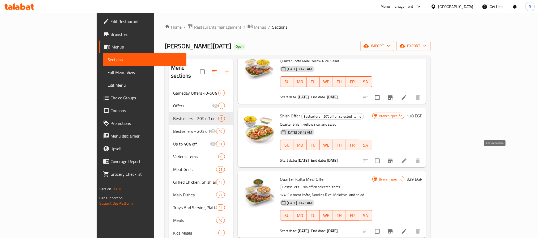
click at [407, 158] on icon at bounding box center [404, 161] width 6 height 6
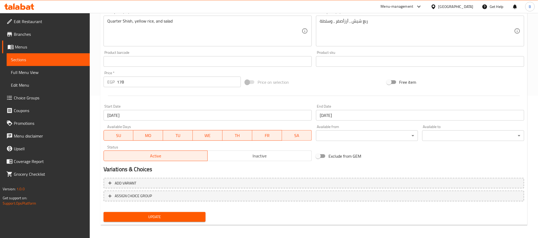
scroll to position [144, 0]
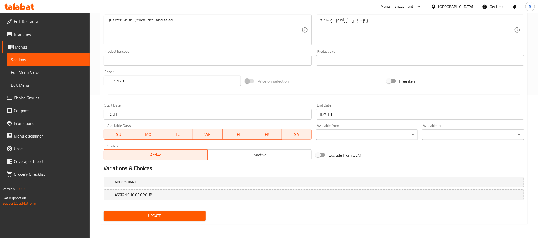
click at [306, 109] on div "Start Date 07-03-2025 Start Date" at bounding box center [208, 112] width 208 height 16
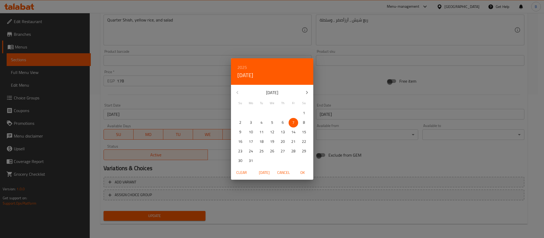
click at [309, 90] on icon "button" at bounding box center [307, 93] width 6 height 6
click at [308, 94] on icon "button" at bounding box center [307, 93] width 6 height 6
click at [262, 178] on button "Today" at bounding box center [264, 173] width 17 height 10
click at [303, 171] on span "OK" at bounding box center [302, 173] width 13 height 7
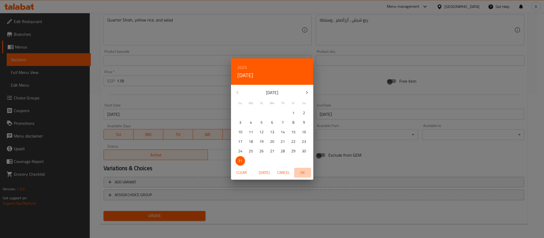
type input "[DATE]"
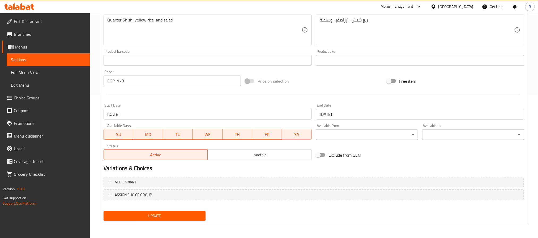
click at [366, 114] on input "31-07-2027" at bounding box center [420, 114] width 208 height 11
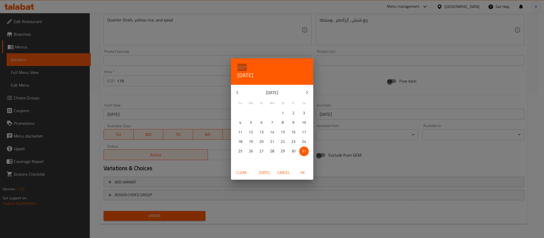
click at [244, 65] on h6 "2027" at bounding box center [242, 67] width 10 height 7
click at [270, 149] on div "2030" at bounding box center [272, 149] width 82 height 11
click at [309, 93] on icon "button" at bounding box center [307, 93] width 6 height 6
click at [284, 112] on p "1" at bounding box center [283, 113] width 2 height 7
click at [302, 172] on span "OK" at bounding box center [302, 173] width 13 height 7
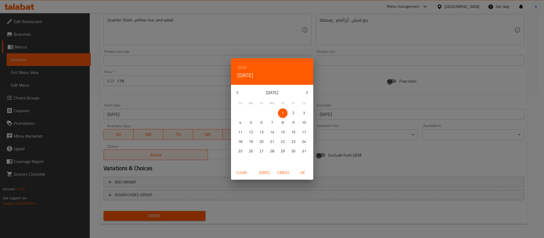
type input "[DATE]"
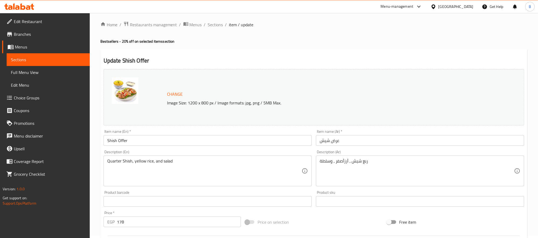
scroll to position [0, 0]
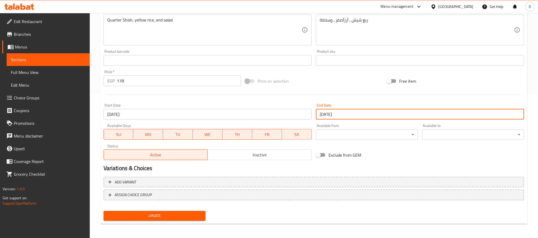
click at [161, 211] on button "Update" at bounding box center [155, 216] width 102 height 10
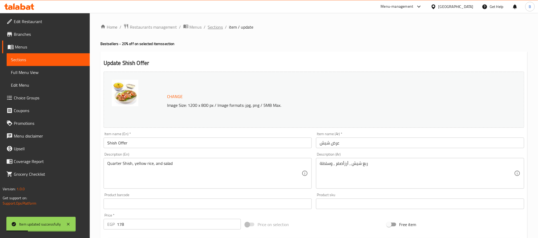
click at [218, 24] on span "Sections" at bounding box center [215, 27] width 15 height 6
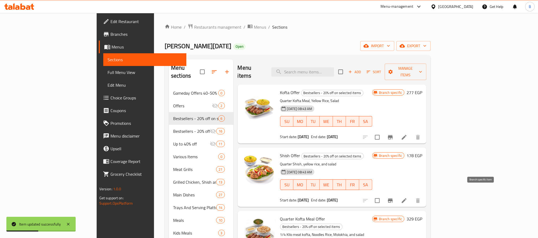
click at [394, 198] on icon "Branch-specific-item" at bounding box center [390, 201] width 6 height 6
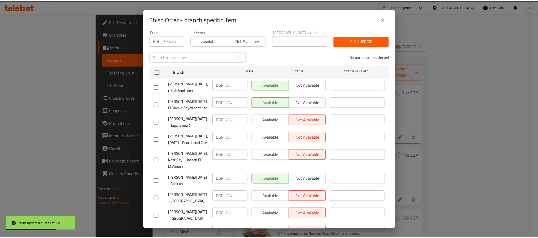
scroll to position [94, 0]
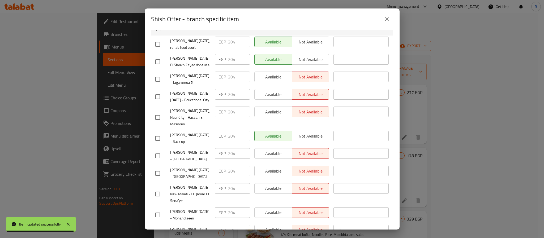
click at [390, 17] on button "close" at bounding box center [387, 19] width 13 height 13
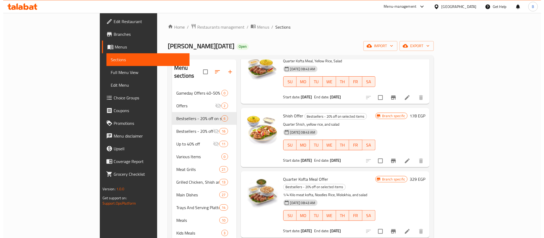
scroll to position [0, 0]
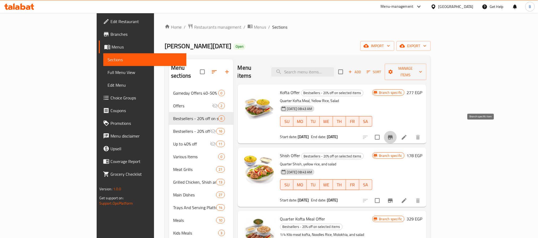
click at [393, 135] on icon "Branch-specific-item" at bounding box center [390, 137] width 5 height 4
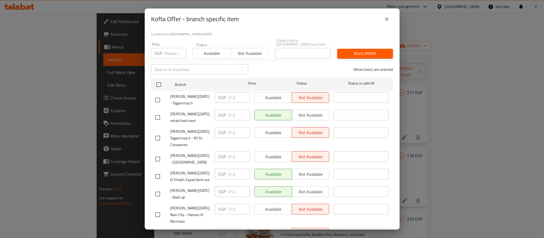
scroll to position [94, 0]
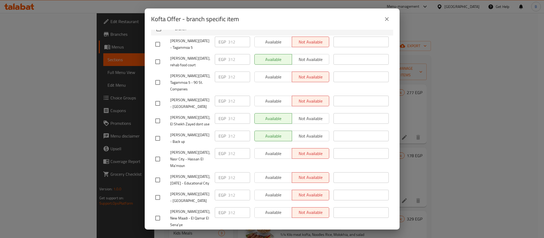
click at [383, 22] on button "close" at bounding box center [387, 19] width 13 height 13
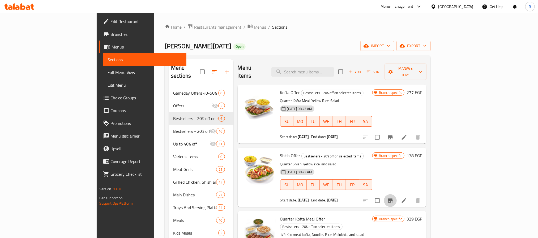
click at [394, 198] on icon "Branch-specific-item" at bounding box center [390, 201] width 6 height 6
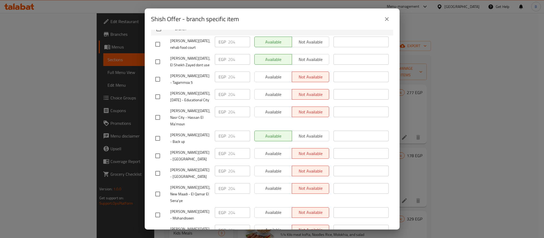
click at [387, 16] on icon "close" at bounding box center [387, 19] width 6 height 6
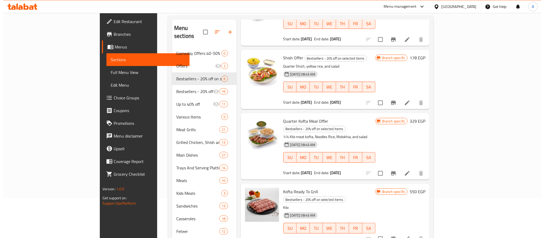
scroll to position [68, 0]
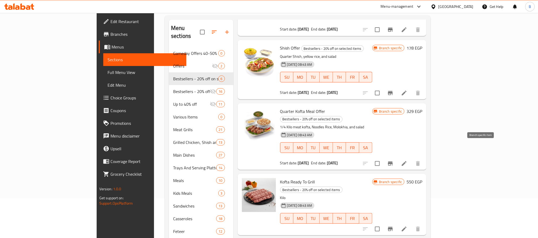
click at [397, 157] on button "Branch-specific-item" at bounding box center [390, 163] width 13 height 13
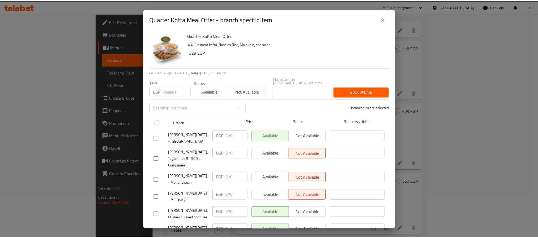
scroll to position [94, 0]
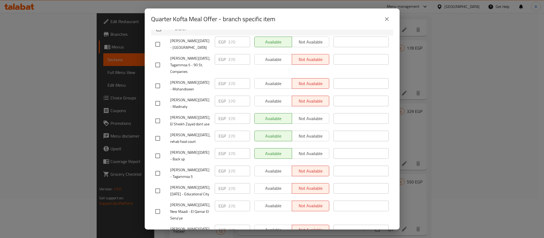
click at [384, 16] on icon "close" at bounding box center [387, 19] width 6 height 6
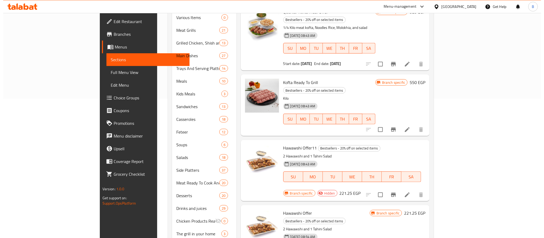
scroll to position [150, 0]
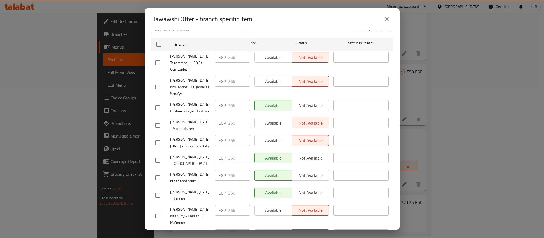
scroll to position [54, 0]
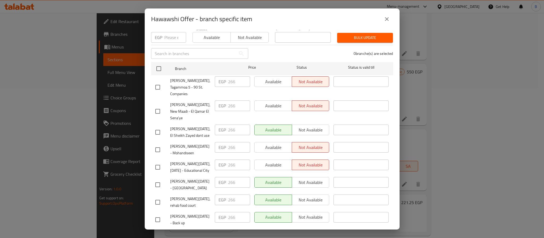
click at [390, 18] on button "close" at bounding box center [387, 19] width 13 height 13
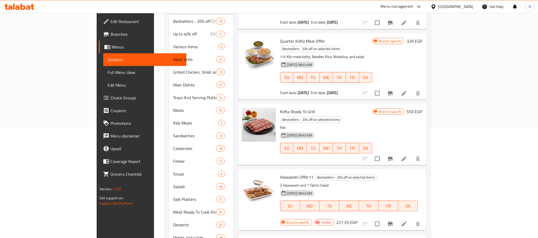
scroll to position [28, 0]
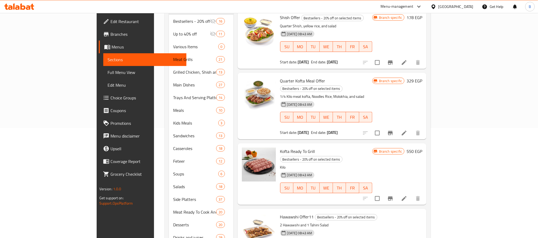
click at [412, 129] on li at bounding box center [404, 134] width 15 height 10
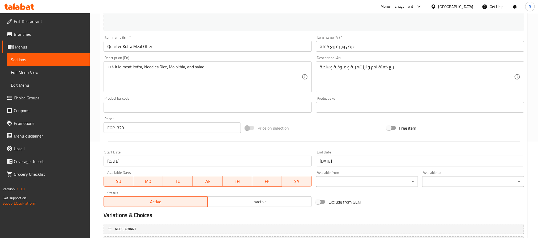
scroll to position [144, 0]
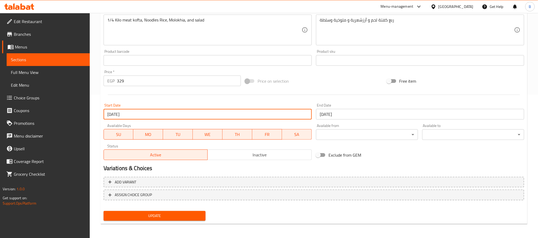
click at [182, 112] on input "07-03-2025" at bounding box center [208, 114] width 208 height 11
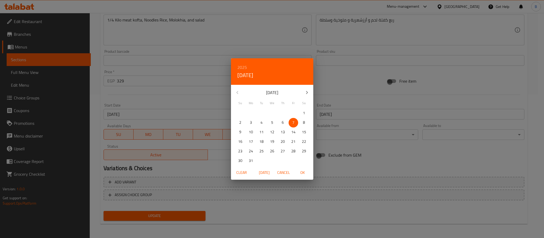
click at [270, 173] on span "Today" at bounding box center [264, 173] width 13 height 7
click at [304, 173] on span "OK" at bounding box center [302, 173] width 13 height 7
type input "[DATE]"
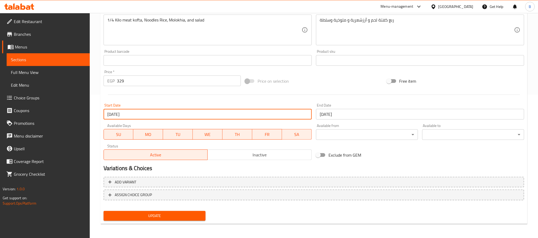
click at [343, 120] on div "End Date 31-07-2027 End Date" at bounding box center [420, 111] width 212 height 20
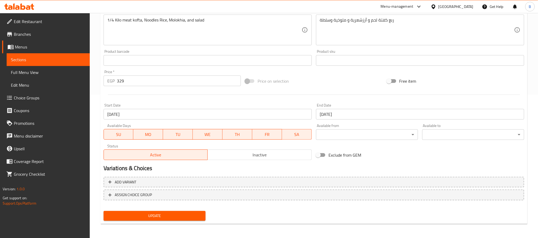
click at [348, 119] on input "31-07-2027" at bounding box center [420, 114] width 208 height 11
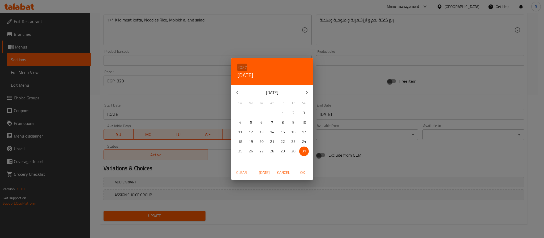
click at [238, 66] on h6 "2027" at bounding box center [242, 67] width 10 height 7
click at [272, 149] on div "2030" at bounding box center [272, 149] width 82 height 11
click at [304, 90] on icon "button" at bounding box center [307, 93] width 6 height 6
drag, startPoint x: 285, startPoint y: 110, endPoint x: 293, endPoint y: 124, distance: 15.8
click at [285, 110] on span "1" at bounding box center [283, 113] width 10 height 7
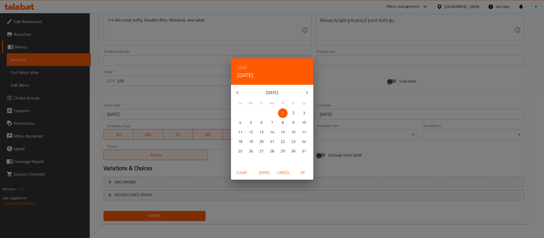
click at [302, 173] on span "OK" at bounding box center [302, 173] width 13 height 7
type input "[DATE]"
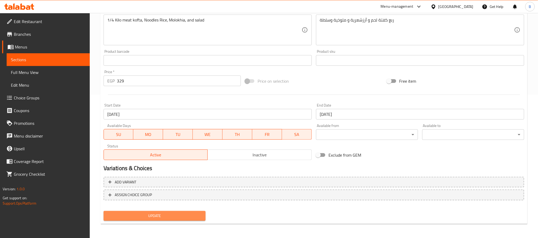
click at [144, 220] on button "Update" at bounding box center [155, 216] width 102 height 10
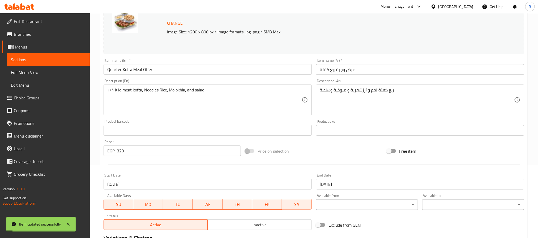
scroll to position [0, 0]
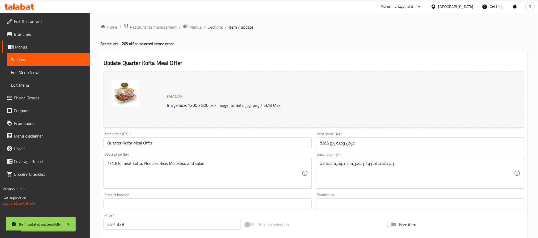
click at [212, 24] on span "Sections" at bounding box center [215, 27] width 15 height 6
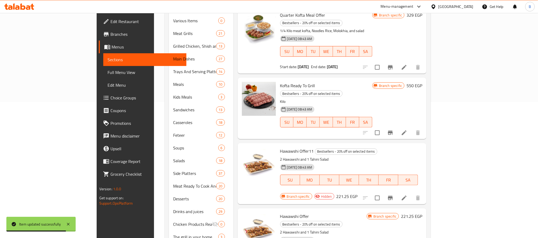
scroll to position [150, 0]
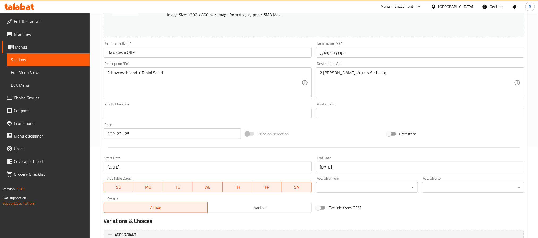
scroll to position [144, 0]
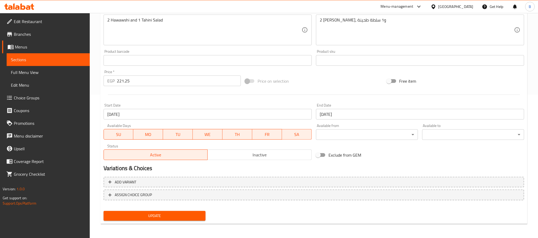
click at [229, 109] on input "07-03-2025" at bounding box center [208, 114] width 208 height 11
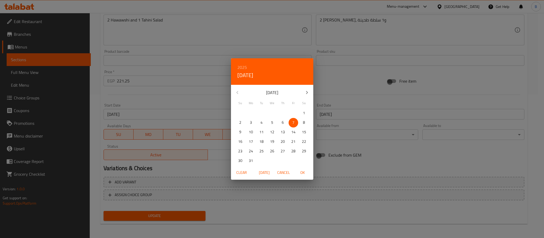
click at [268, 171] on span "Today" at bounding box center [264, 173] width 13 height 7
click at [305, 174] on span "OK" at bounding box center [302, 173] width 13 height 7
type input "[DATE]"
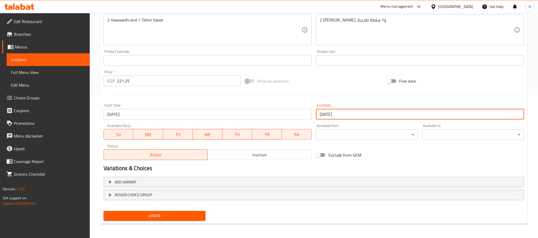
click at [390, 113] on input "31-07-2027" at bounding box center [420, 114] width 208 height 11
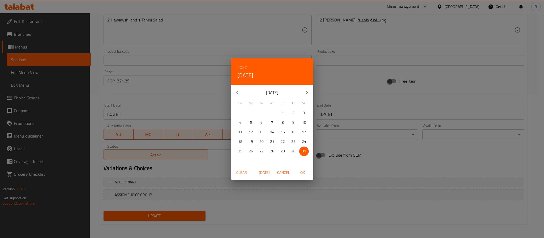
click at [247, 66] on div "2027 Sat, Jul 31" at bounding box center [272, 71] width 82 height 27
click at [246, 66] on h6 "2027" at bounding box center [242, 67] width 10 height 7
click at [273, 149] on div "2030" at bounding box center [272, 149] width 82 height 11
click at [306, 95] on icon "button" at bounding box center [307, 93] width 6 height 6
click at [285, 112] on span "1" at bounding box center [283, 113] width 10 height 7
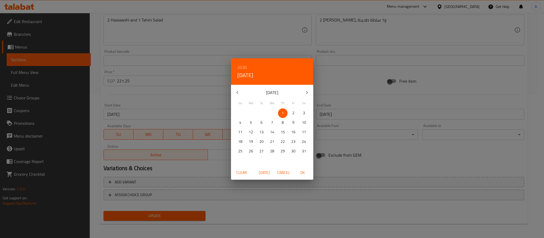
click at [306, 174] on span "OK" at bounding box center [302, 173] width 13 height 7
type input "[DATE]"
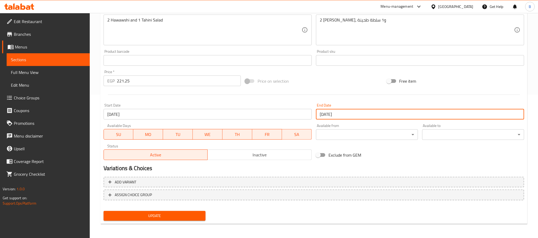
click at [199, 218] on span "Update" at bounding box center [154, 216] width 93 height 7
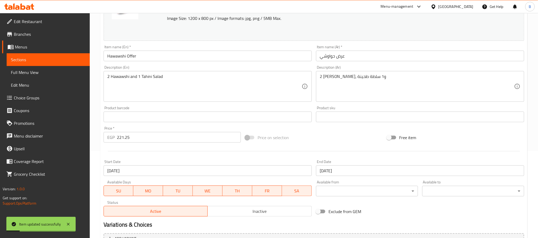
scroll to position [0, 0]
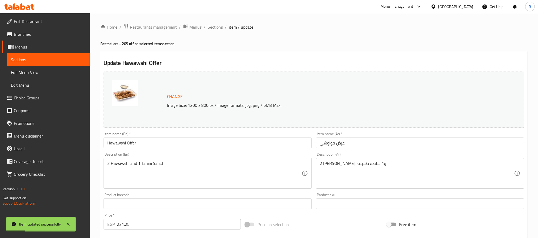
click at [211, 25] on span "Sections" at bounding box center [215, 27] width 15 height 6
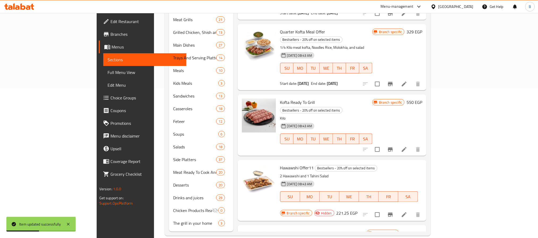
scroll to position [68, 0]
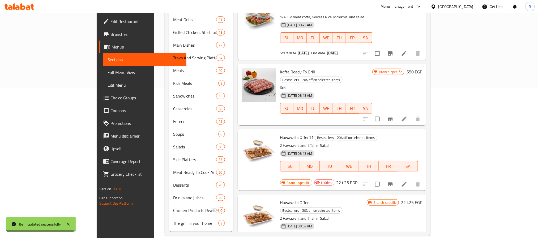
drag, startPoint x: 376, startPoint y: 214, endPoint x: 305, endPoint y: 150, distance: 96.5
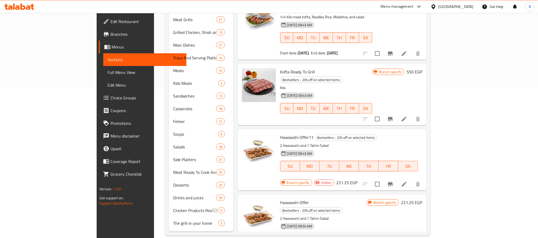
drag, startPoint x: 320, startPoint y: 216, endPoint x: 294, endPoint y: 216, distance: 26.0
drag, startPoint x: 257, startPoint y: 217, endPoint x: 353, endPoint y: 220, distance: 96.2
click at [353, 220] on div "Hawawshi Offer Bestsellers - 20% off on selected items 2 Hawawshi and 1 Tahini …" at bounding box center [323, 228] width 91 height 62
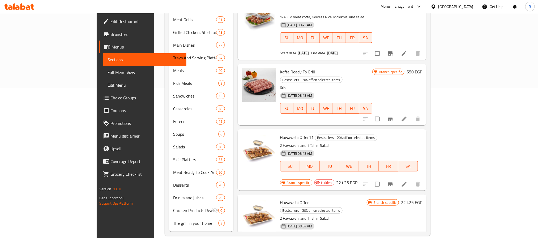
click at [344, 223] on div "Hawawshi Offer Bestsellers - 20% off on selected items 2 Hawawshi and 1 Tahini …" at bounding box center [332, 228] width 189 height 67
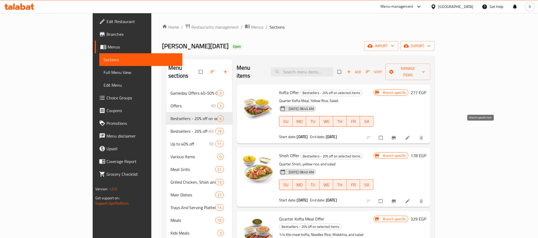
click at [401, 133] on button "Branch-specific-item" at bounding box center [394, 138] width 13 height 12
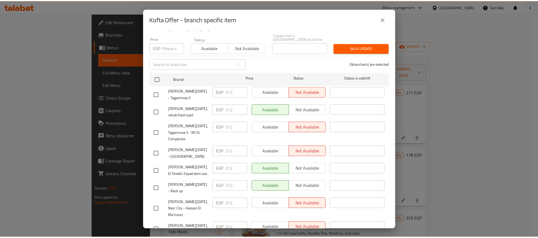
scroll to position [94, 0]
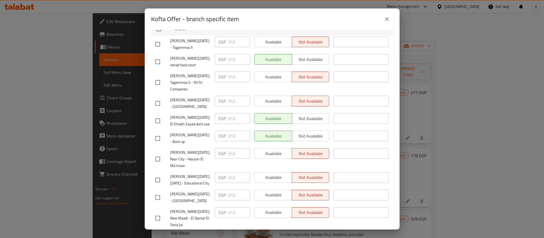
click at [390, 19] on button "close" at bounding box center [387, 19] width 13 height 13
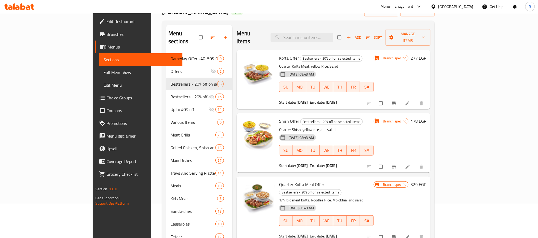
scroll to position [0, 0]
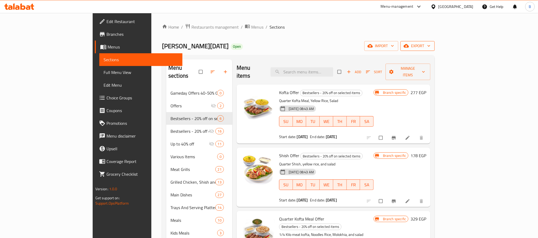
click at [409, 45] on icon "button" at bounding box center [406, 45] width 5 height 5
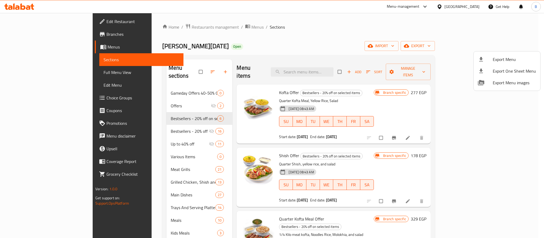
drag, startPoint x: 291, startPoint y: 89, endPoint x: 309, endPoint y: 93, distance: 18.4
click at [309, 93] on div at bounding box center [272, 119] width 544 height 238
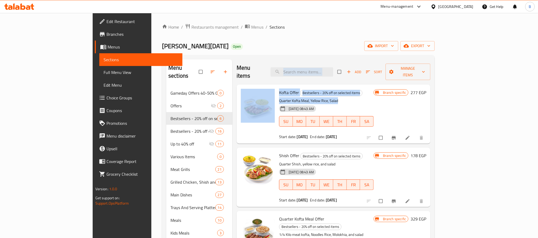
drag, startPoint x: 322, startPoint y: 92, endPoint x: 276, endPoint y: 66, distance: 52.6
click at [276, 66] on div "Menu items Add Sort Manage items Kofta Offer Bestsellers - 20% off on selected …" at bounding box center [331, 220] width 198 height 323
click at [274, 57] on div "Menu sections Gameday Offers 40-50% Off 0 Offers 2 Bestsellers - 20% off on sel…" at bounding box center [298, 220] width 273 height 331
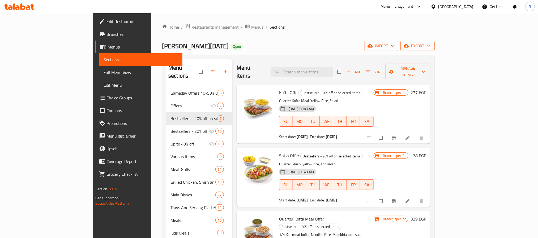
click at [431, 44] on span "export" at bounding box center [418, 46] width 26 height 7
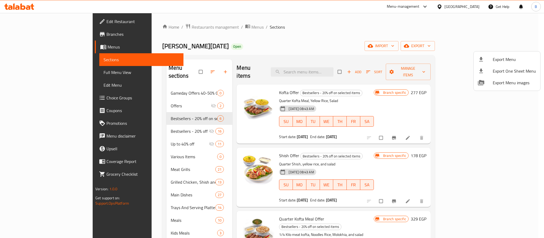
click at [363, 133] on div at bounding box center [272, 119] width 544 height 238
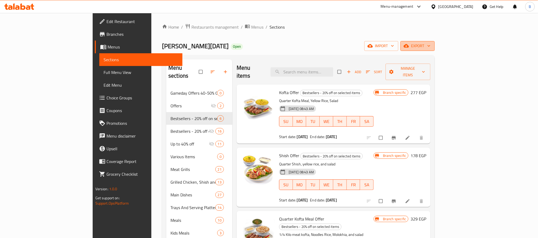
click at [435, 45] on button "export" at bounding box center [417, 46] width 34 height 10
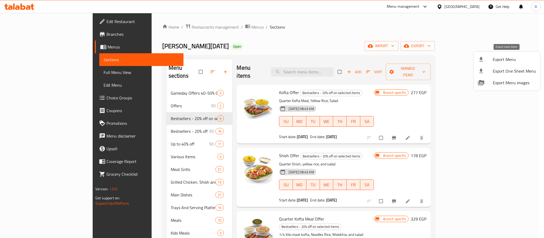
click at [492, 61] on div at bounding box center [485, 59] width 15 height 6
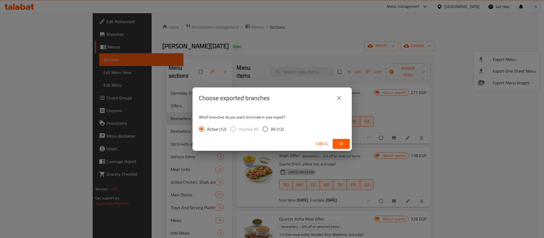
click at [269, 128] on input "All (12)" at bounding box center [265, 129] width 11 height 11
radio input "true"
click at [339, 146] on span "Ok" at bounding box center [341, 144] width 8 height 7
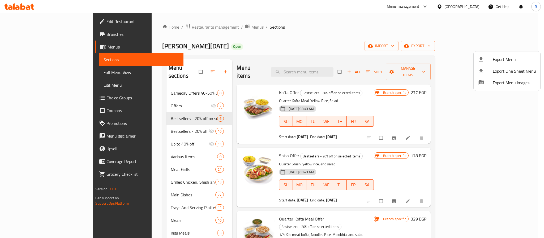
click at [194, 109] on div at bounding box center [272, 119] width 544 height 238
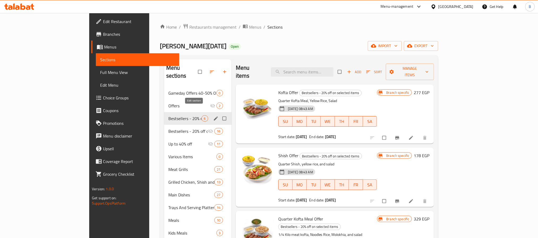
click at [213, 116] on icon "edit" at bounding box center [215, 118] width 5 height 5
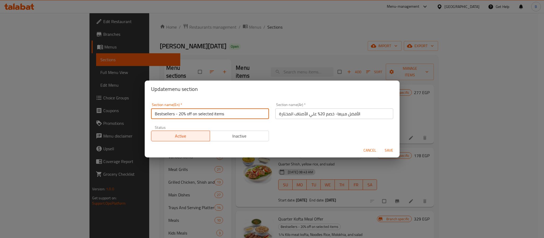
click at [213, 116] on input "Bestsellers - 20% off on selected items" at bounding box center [210, 114] width 118 height 11
click at [367, 146] on button "Cancel" at bounding box center [369, 151] width 17 height 10
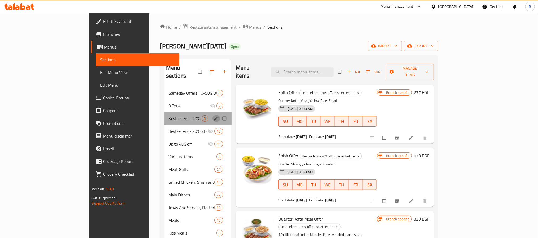
click at [214, 117] on icon "edit" at bounding box center [216, 119] width 4 height 4
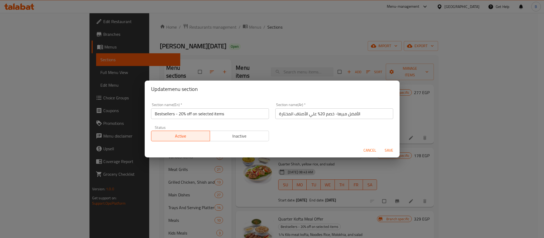
click at [268, 116] on div "Section name(En)   * Bestsellers - 20% off on selected items Section name(En) *" at bounding box center [210, 111] width 124 height 23
click at [258, 114] on input "Bestsellers - 20% off on selected items" at bounding box center [210, 114] width 118 height 11
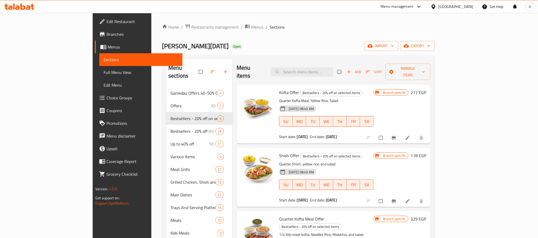
click at [428, 135] on div at bounding box center [395, 138] width 65 height 12
click at [416, 134] on li at bounding box center [408, 138] width 15 height 8
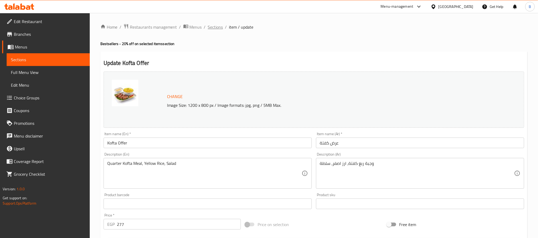
drag, startPoint x: 203, startPoint y: 29, endPoint x: 210, endPoint y: 29, distance: 6.4
click at [210, 29] on ol "Home / Restaurants management / Menus / Sections / item / update" at bounding box center [313, 27] width 427 height 7
click at [216, 24] on span "Sections" at bounding box center [215, 27] width 15 height 6
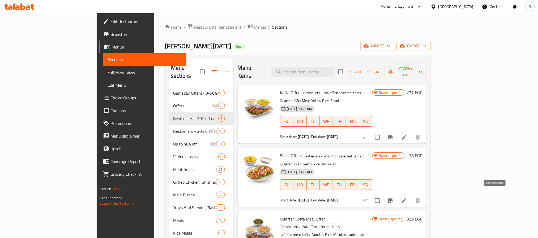
click at [407, 198] on icon at bounding box center [404, 201] width 6 height 6
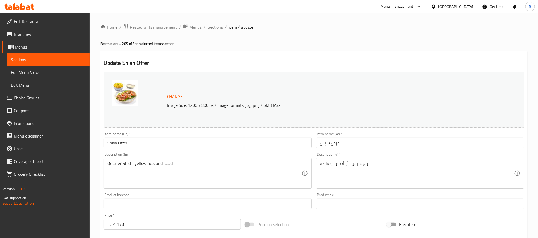
drag, startPoint x: 208, startPoint y: 39, endPoint x: 213, endPoint y: 30, distance: 10.0
click at [210, 37] on div "Home / Restaurants management / Menus / Sections / item / update Bestsellers - …" at bounding box center [313, 198] width 427 height 349
click at [213, 28] on span "Sections" at bounding box center [215, 27] width 15 height 6
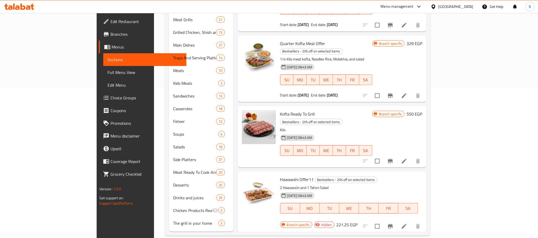
scroll to position [40, 0]
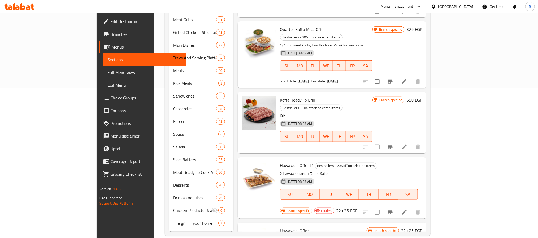
click at [285, 25] on span "Quarter Kofta Meal Offer" at bounding box center [302, 29] width 45 height 8
click at [278, 26] on div "Quarter Kofta Meal Offer Bestsellers - 20% off on selected items 1/4 Kilo meat …" at bounding box center [326, 55] width 96 height 62
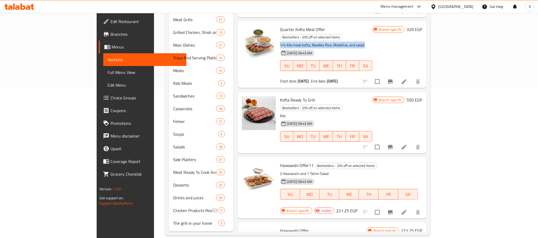
click at [278, 26] on div "Quarter Kofta Meal Offer Bestsellers - 20% off on selected items 1/4 Kilo meat …" at bounding box center [326, 55] width 96 height 62
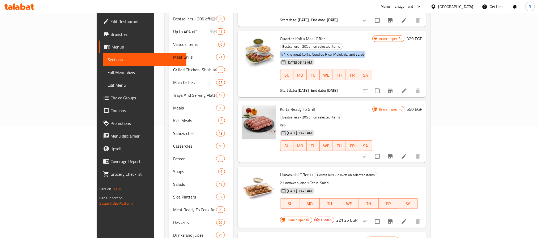
scroll to position [150, 0]
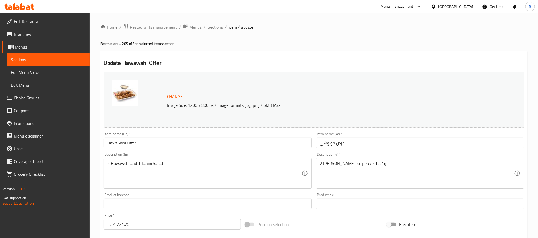
click at [217, 25] on span "Sections" at bounding box center [215, 27] width 15 height 6
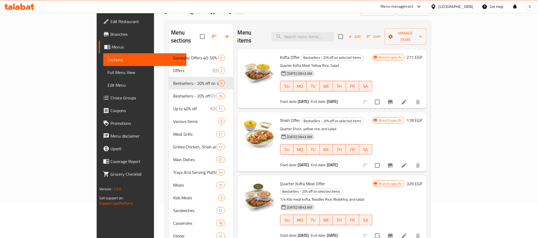
scroll to position [80, 0]
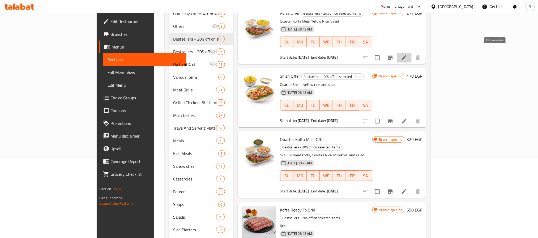
click at [407, 55] on icon at bounding box center [404, 58] width 6 height 6
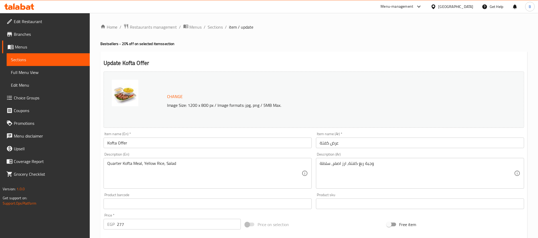
click at [222, 33] on div "Home / Restaurants management / Menus / Sections / item / update Bestsellers - …" at bounding box center [313, 198] width 427 height 349
click at [218, 30] on span "Sections" at bounding box center [215, 27] width 15 height 6
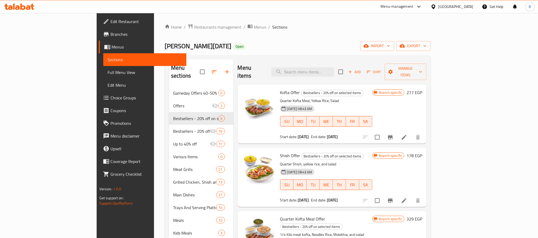
click at [393, 135] on icon "Branch-specific-item" at bounding box center [390, 137] width 5 height 4
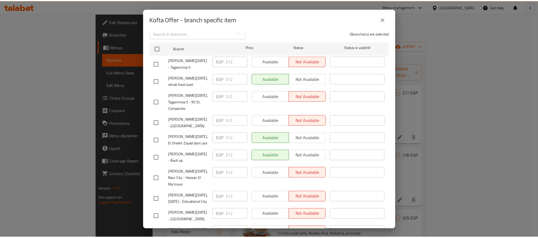
scroll to position [94, 0]
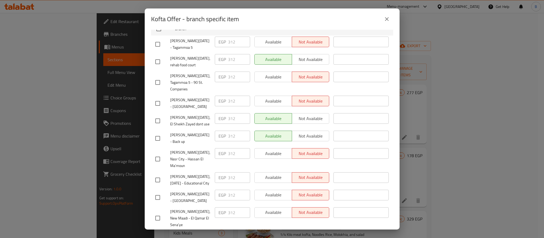
click at [156, 98] on input "checkbox" at bounding box center [157, 103] width 11 height 11
checkbox input "true"
click at [269, 97] on span "Available" at bounding box center [273, 101] width 33 height 8
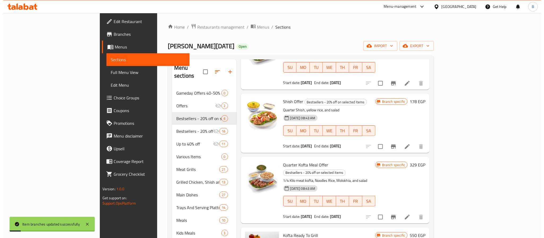
scroll to position [68, 0]
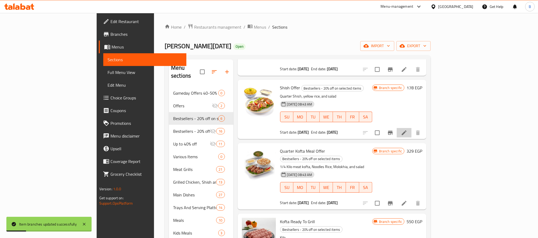
click at [412, 128] on li at bounding box center [404, 133] width 15 height 10
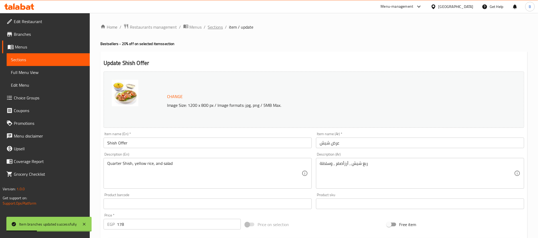
click at [211, 28] on span "Sections" at bounding box center [215, 27] width 15 height 6
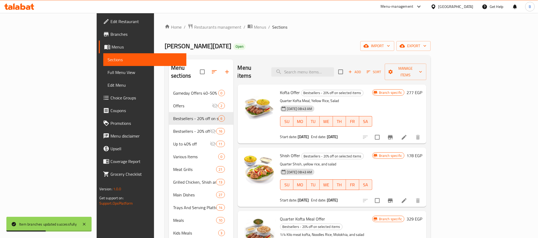
click at [397, 195] on button "Branch-specific-item" at bounding box center [390, 201] width 13 height 13
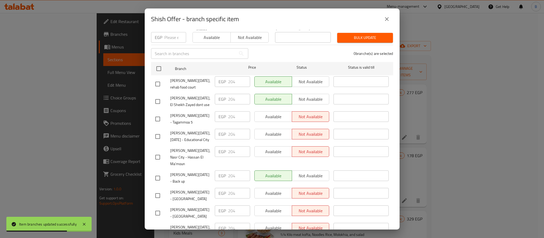
scroll to position [80, 0]
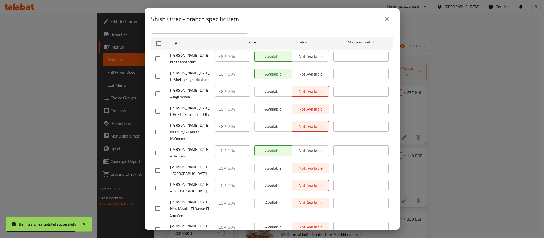
click at [160, 165] on input "checkbox" at bounding box center [157, 170] width 11 height 11
checkbox input "true"
click at [274, 165] on span "Available" at bounding box center [273, 169] width 33 height 8
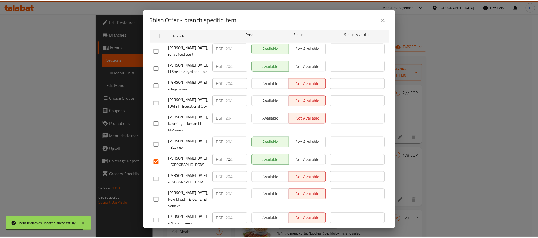
scroll to position [94, 0]
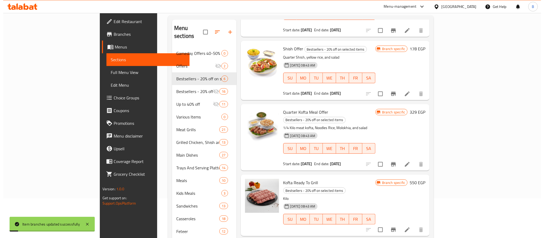
scroll to position [68, 0]
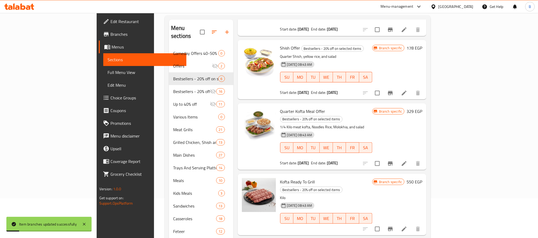
click at [393, 162] on icon "Branch-specific-item" at bounding box center [390, 164] width 5 height 4
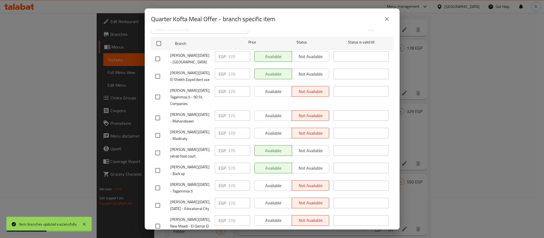
scroll to position [94, 0]
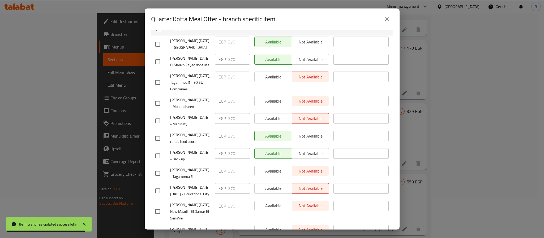
click at [159, 41] on input "checkbox" at bounding box center [157, 44] width 11 height 11
checkbox input "true"
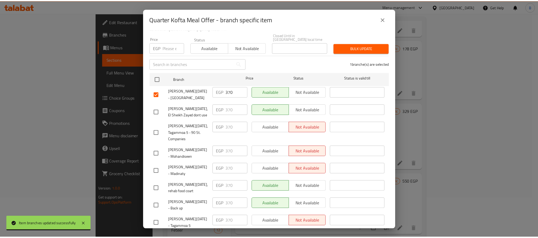
scroll to position [0, 0]
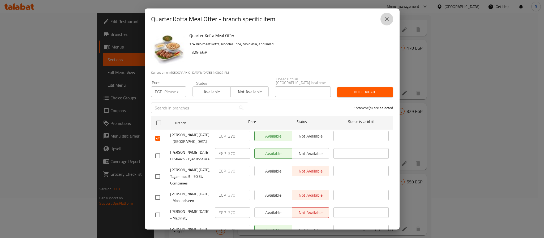
click at [387, 21] on icon "close" at bounding box center [387, 19] width 6 height 6
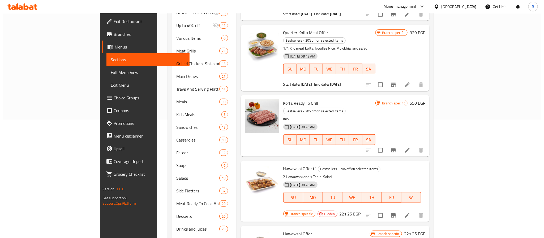
scroll to position [150, 0]
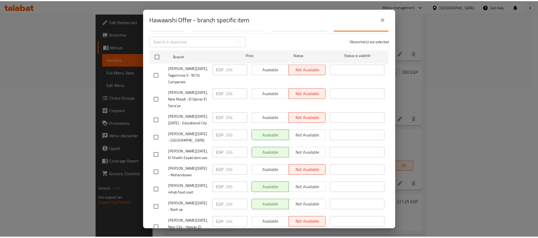
scroll to position [80, 0]
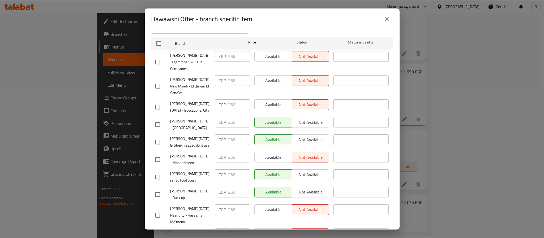
click at [160, 119] on input "checkbox" at bounding box center [157, 124] width 11 height 11
checkbox input "true"
click at [389, 20] on icon "close" at bounding box center [387, 19] width 6 height 6
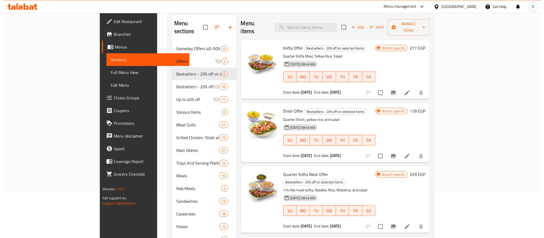
scroll to position [0, 0]
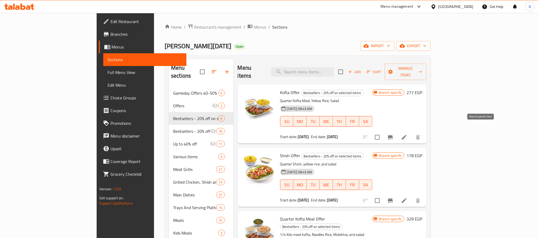
click at [394, 134] on icon "Branch-specific-item" at bounding box center [390, 137] width 6 height 6
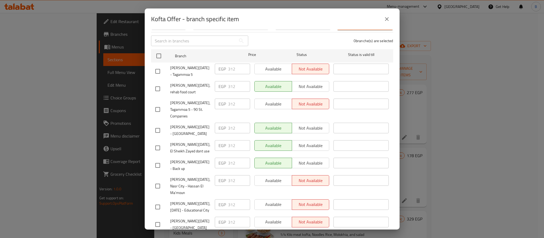
scroll to position [54, 0]
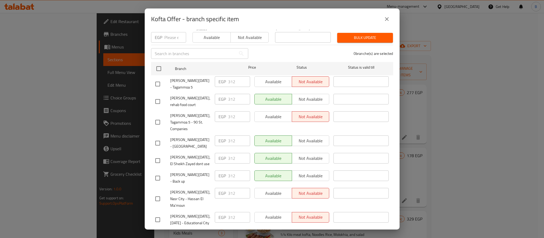
click at [163, 138] on input "checkbox" at bounding box center [157, 143] width 11 height 11
checkbox input "true"
click at [302, 137] on span "Not available" at bounding box center [310, 141] width 33 height 8
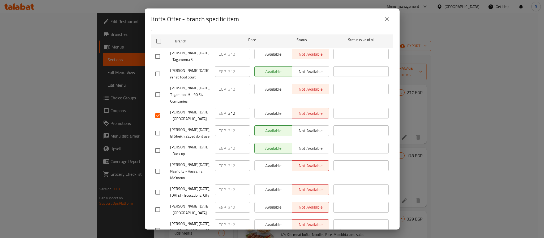
scroll to position [94, 0]
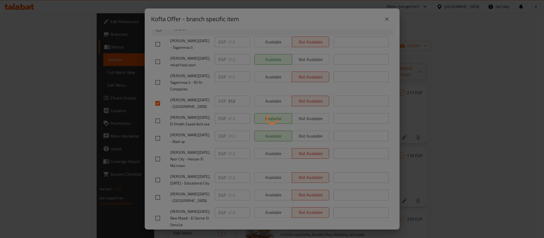
click at [423, 52] on div at bounding box center [272, 119] width 544 height 238
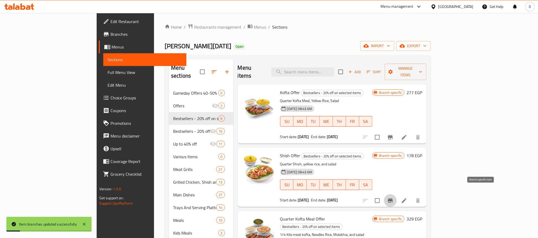
click at [394, 198] on icon "Branch-specific-item" at bounding box center [390, 201] width 6 height 6
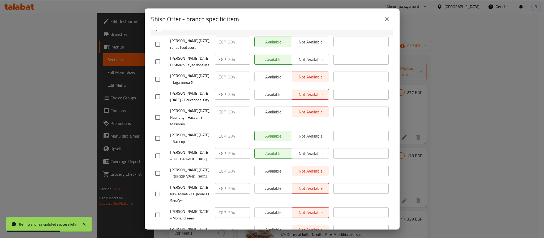
click at [159, 151] on input "checkbox" at bounding box center [157, 156] width 11 height 11
checkbox input "true"
click at [304, 150] on span "Not available" at bounding box center [310, 154] width 33 height 8
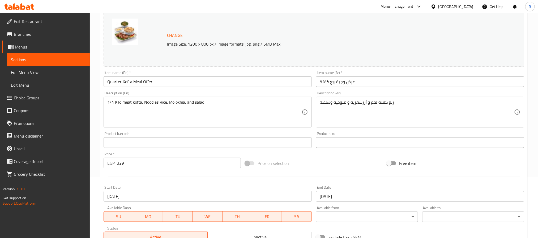
scroll to position [80, 0]
